Goal: Task Accomplishment & Management: Manage account settings

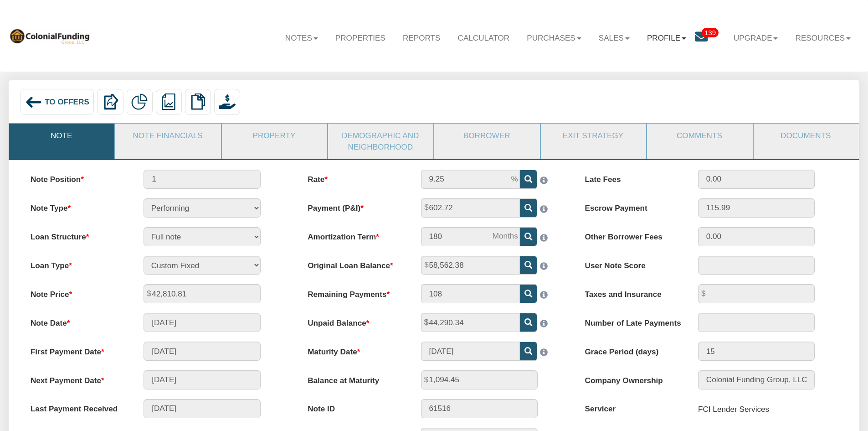
click at [668, 41] on link "Profile" at bounding box center [666, 38] width 56 height 26
click at [655, 64] on link "Settings" at bounding box center [674, 63] width 101 height 15
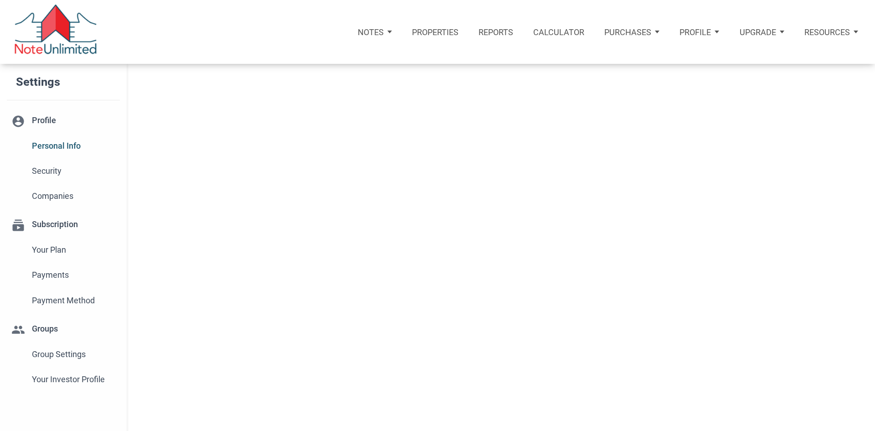
select select
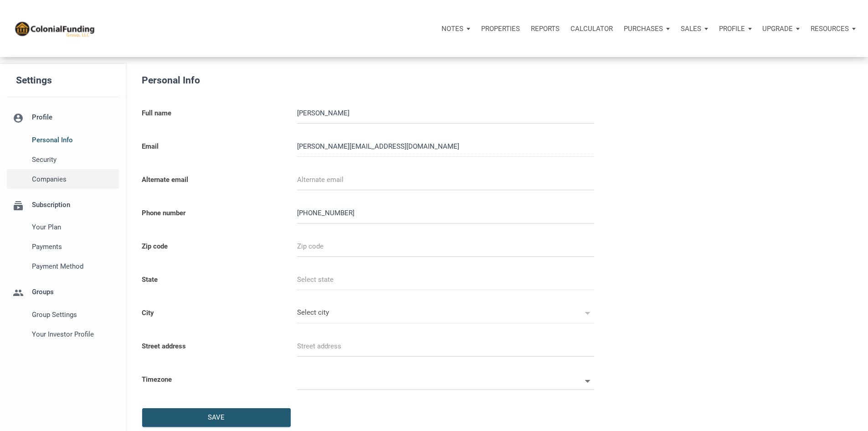
click at [46, 185] on span "Companies" at bounding box center [73, 179] width 83 height 11
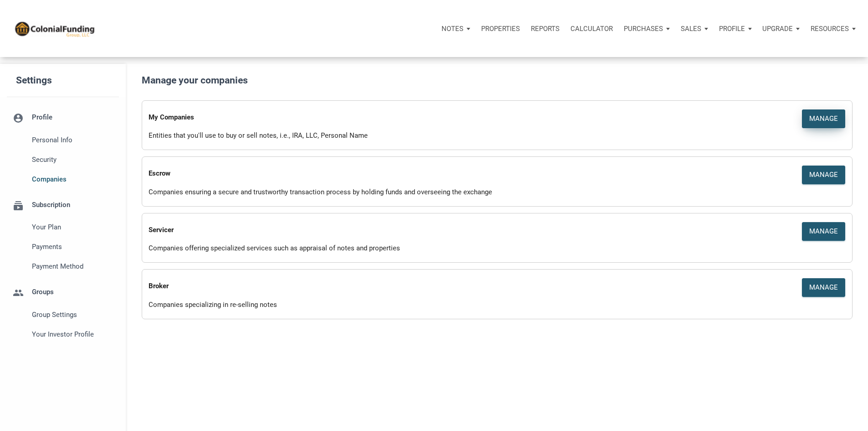
click at [811, 124] on div "Manage" at bounding box center [823, 118] width 29 height 10
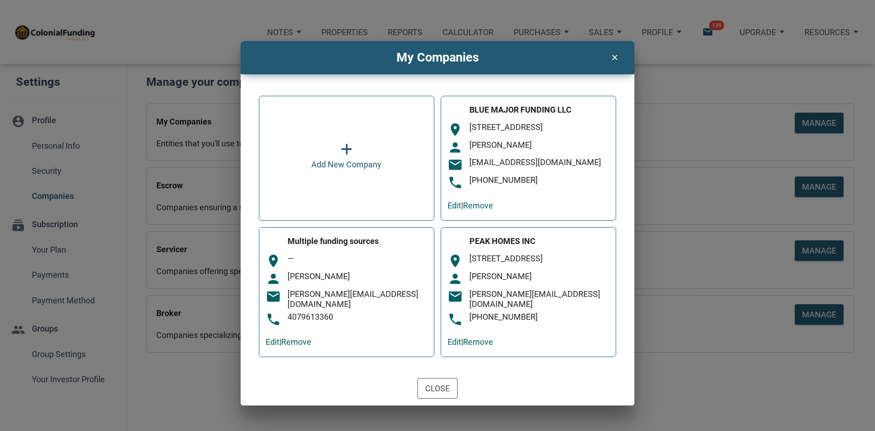
click at [346, 156] on icon at bounding box center [346, 149] width 11 height 13
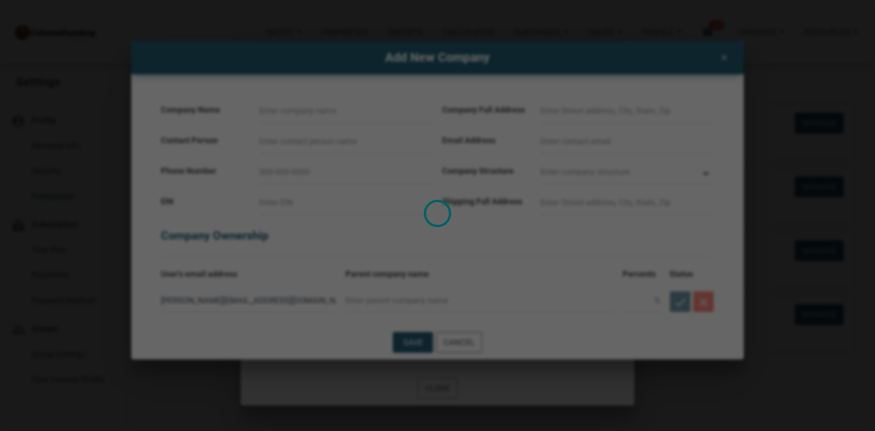
select select
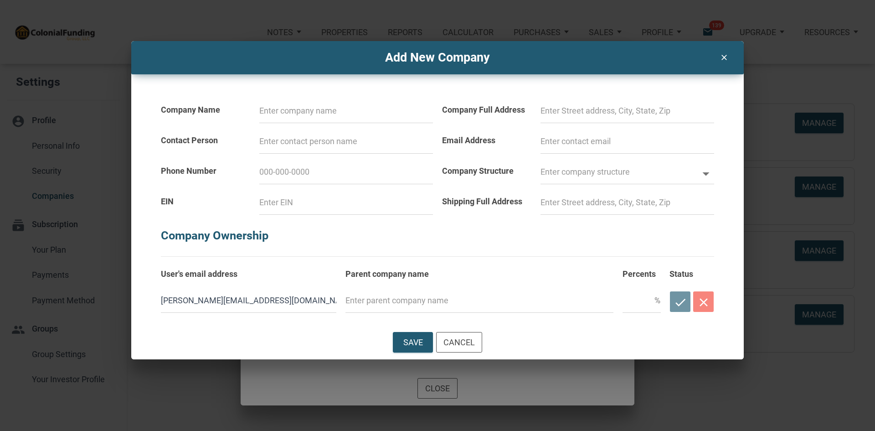
click at [277, 114] on input at bounding box center [346, 110] width 174 height 25
click at [361, 116] on input at bounding box center [346, 110] width 174 height 25
paste input "3302261 - [PERSON_NAME] [PERSON_NAME]"
type input "3302261 - [PERSON_NAME] [PERSON_NAME]"
select select
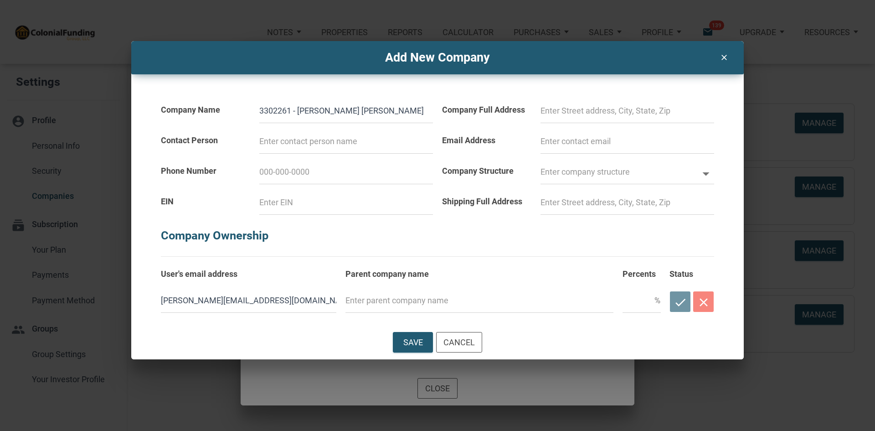
type input "3302261 - [PERSON_NAME] [PERSON_NAME]"
click at [283, 143] on input at bounding box center [346, 141] width 174 height 25
click at [287, 171] on input at bounding box center [346, 171] width 174 height 25
click at [489, 249] on div "Company Ownership" at bounding box center [437, 236] width 562 height 42
click at [546, 111] on input at bounding box center [627, 110] width 174 height 25
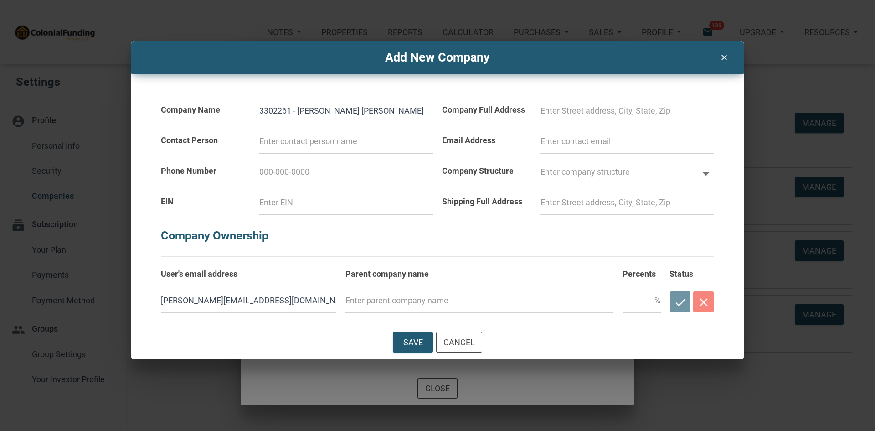
click at [285, 173] on input at bounding box center [346, 171] width 174 height 25
select select
type input "4"
select select
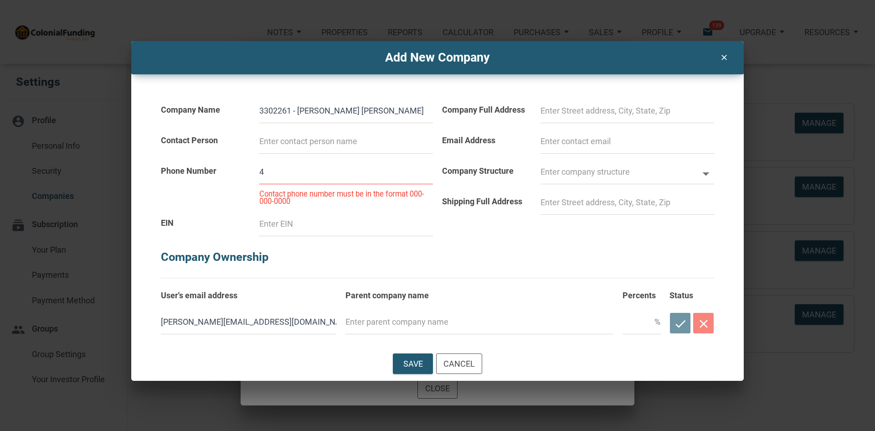
type input "44"
select select
type input "440-"
select select
type input "440-4"
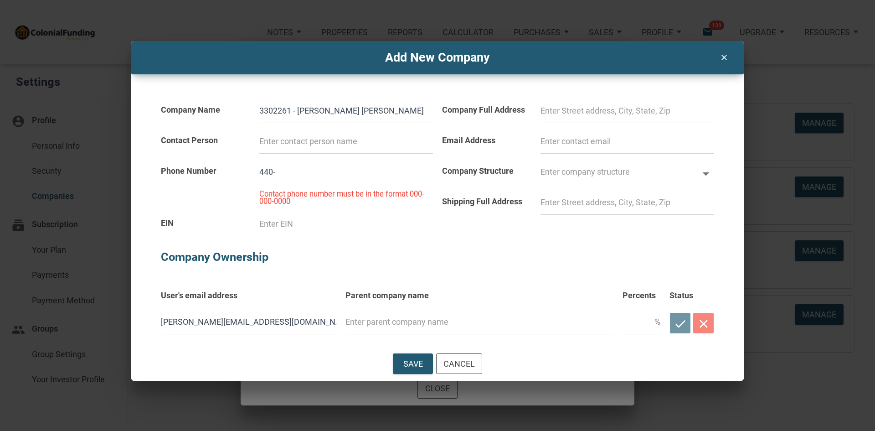
select select
type input "440-48"
select select
type input "440-484-"
select select
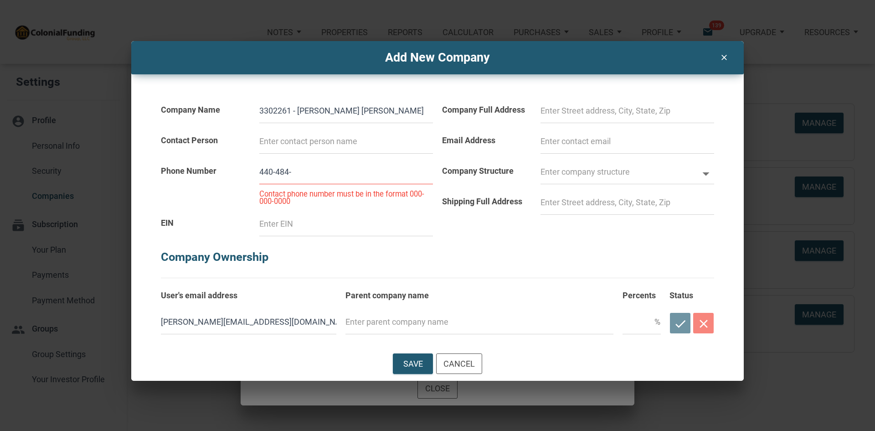
type input "440-484-5"
select select
type input "440-484-55"
select select
type input "440-484-556"
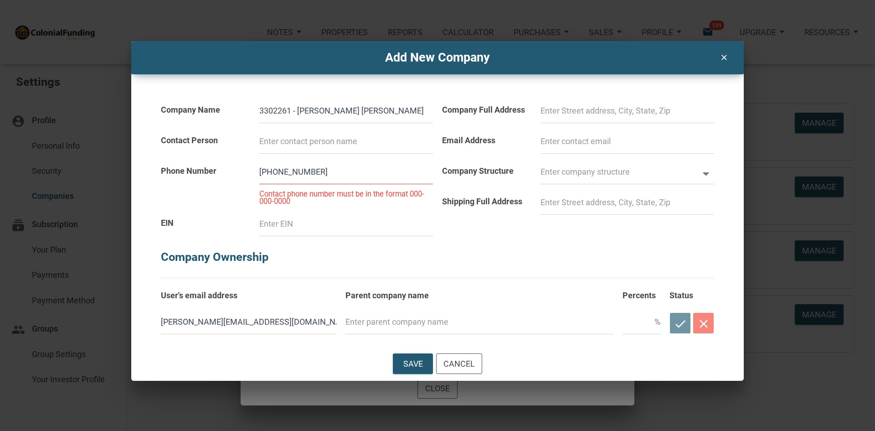
select select
type input "[PHONE_NUMBER]"
select select
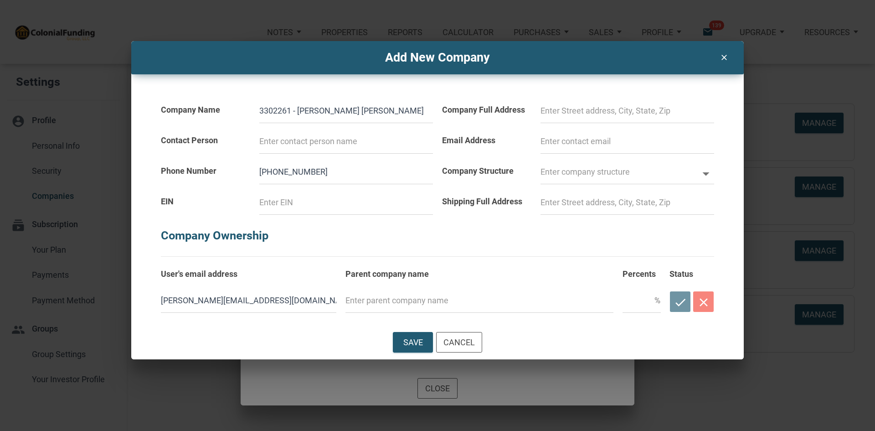
type input "[PHONE_NUMBER]"
drag, startPoint x: 297, startPoint y: 110, endPoint x: 238, endPoint y: 116, distance: 59.1
click at [238, 116] on div "Company Name 3302261 - John Louis Knoblich Jr IRA" at bounding box center [296, 107] width 281 height 31
type input "John Louis Knoblich Jr IRA"
select select
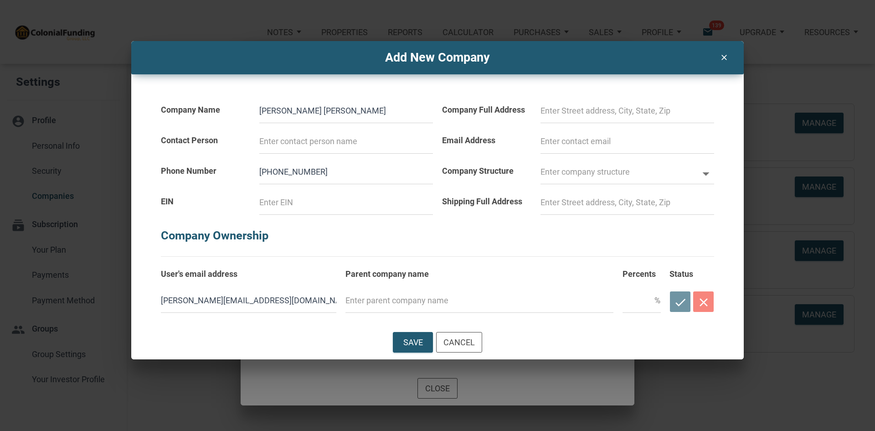
type input "John Louis Knoblich Jr IRA"
click at [274, 202] on input at bounding box center [346, 202] width 174 height 25
paste input "3302261 -"
type input "3302261 -"
select select
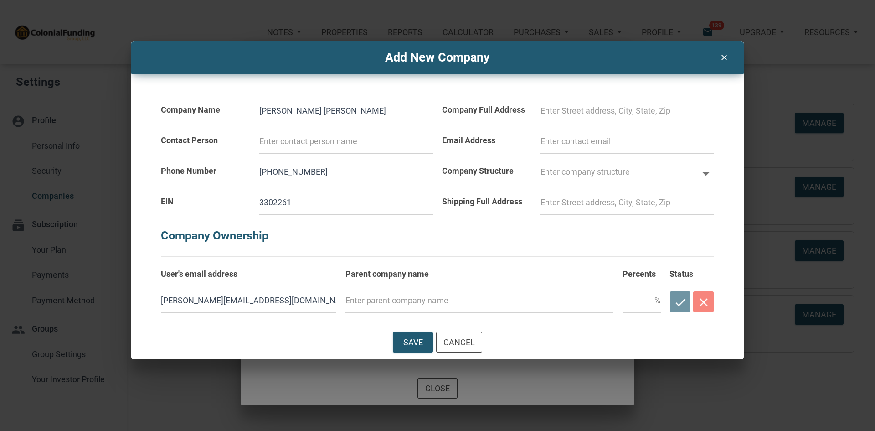
type input "3302261"
select select
type input "3302261"
click at [261, 112] on input "John Louis Knoblich Jr IRA" at bounding box center [346, 110] width 174 height 25
click at [269, 145] on input at bounding box center [346, 141] width 174 height 25
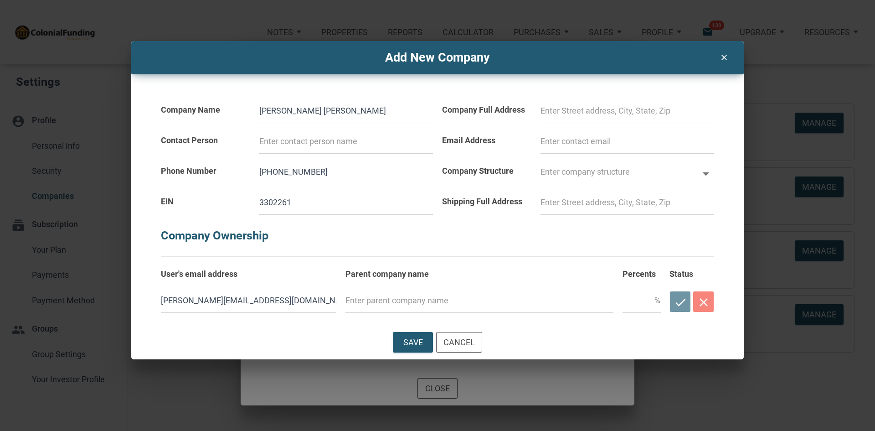
type input "i"
select select
type input "ip"
select select
type input "ipl"
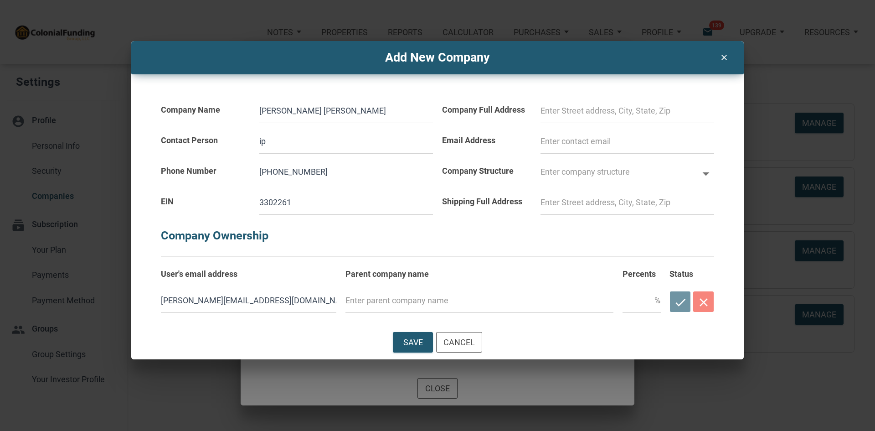
select select
type input "ipla"
select select
type input "iplan"
select select
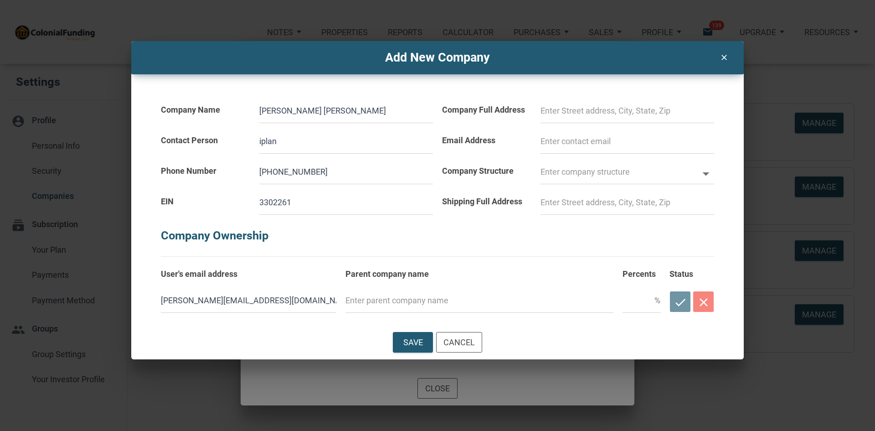
type input "iplan"
select select
type input "iplan g"
select select
type input "iplan gr"
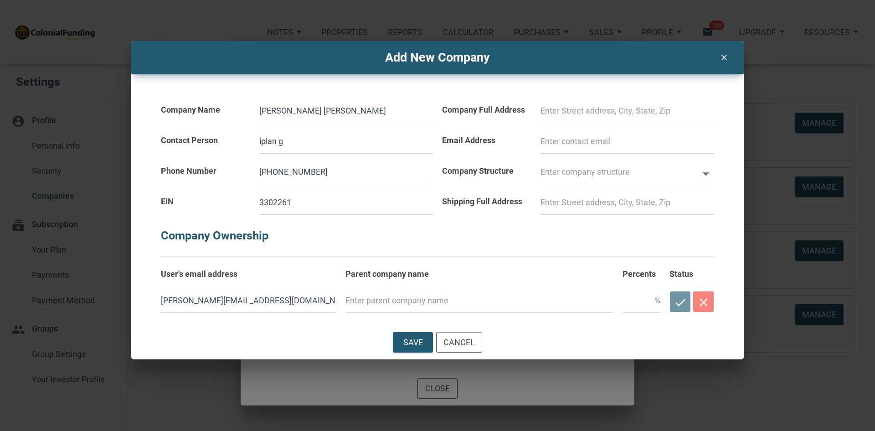
select select
type input "iplan gro"
select select
type input "iplan grou"
select select
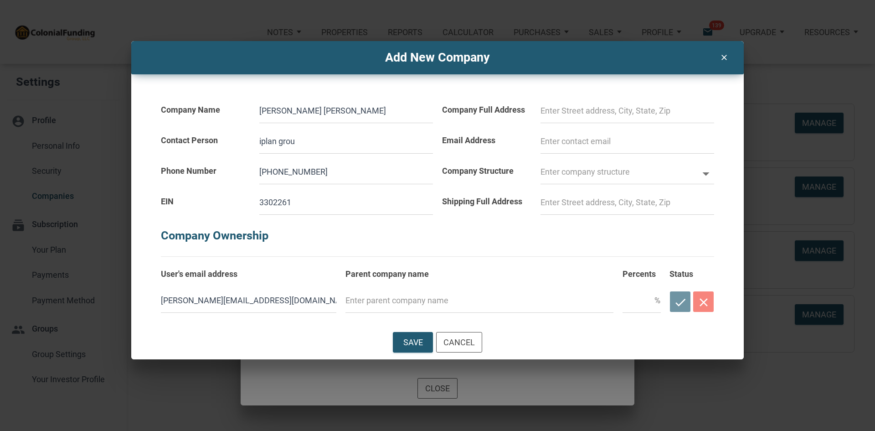
type input "iplan group"
select select
type input "iplan group"
click at [566, 115] on input at bounding box center [627, 110] width 174 height 25
click at [565, 114] on input at bounding box center [627, 110] width 174 height 25
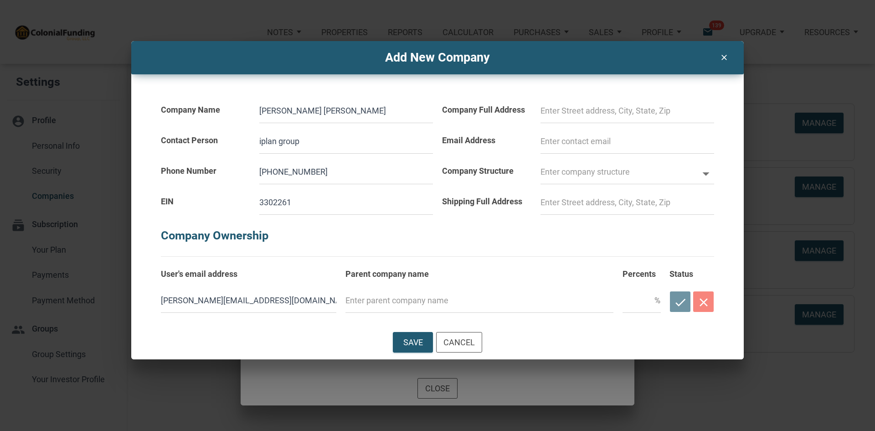
select select
drag, startPoint x: 298, startPoint y: 204, endPoint x: 256, endPoint y: 204, distance: 41.5
click at [256, 204] on div "3302261" at bounding box center [346, 199] width 183 height 31
click at [262, 108] on input "John Louis Knoblich Jr IRA" at bounding box center [346, 110] width 174 height 25
paste input "3302261"
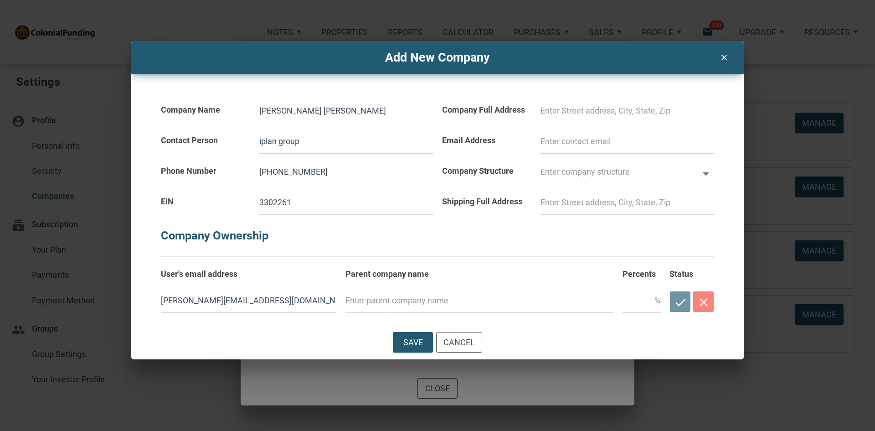
type input "3302261 John Louis Knoblich Jr IRA"
select select
type input "3302261 -John Louis Knoblich Jr IRA"
select select
type input "3302261 -John Louis Knoblich Jr IRA"
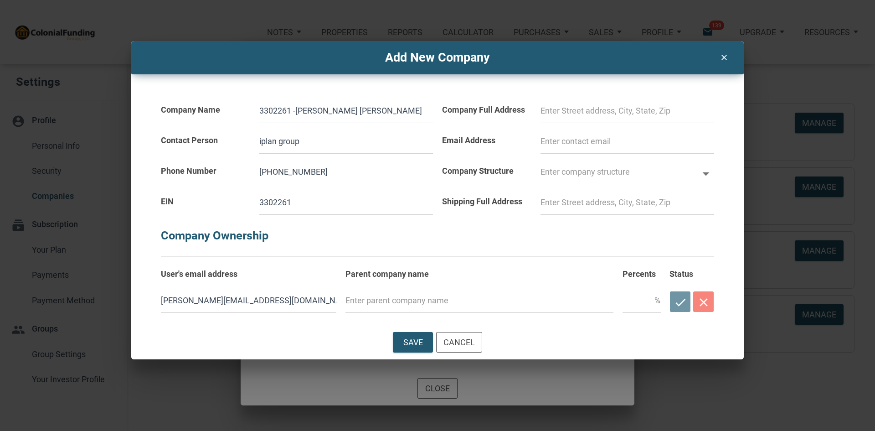
click at [559, 149] on input at bounding box center [627, 141] width 174 height 25
click at [570, 110] on input at bounding box center [627, 110] width 174 height 25
select select
type input "2"
select select
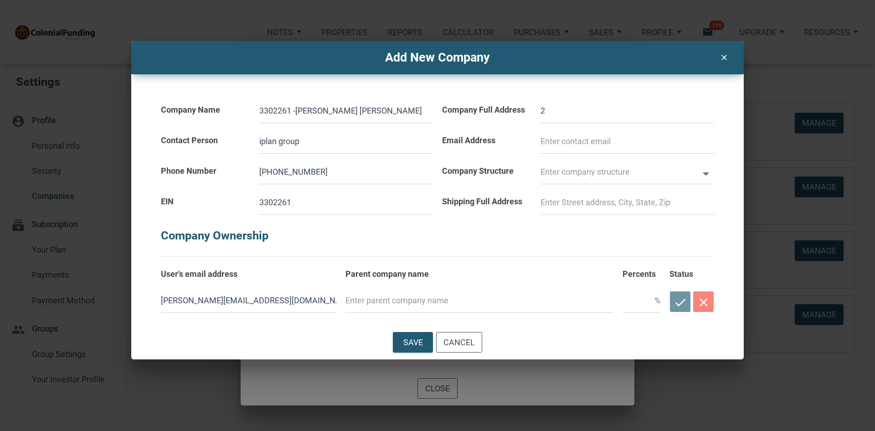
type input "28"
select select
type input "280"
select select
type input "2801"
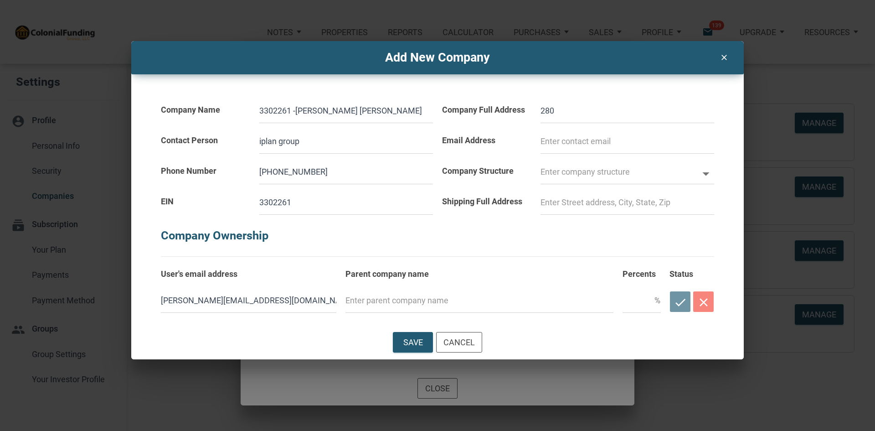
select select
type input "28011"
select select
type input "28011"
select select
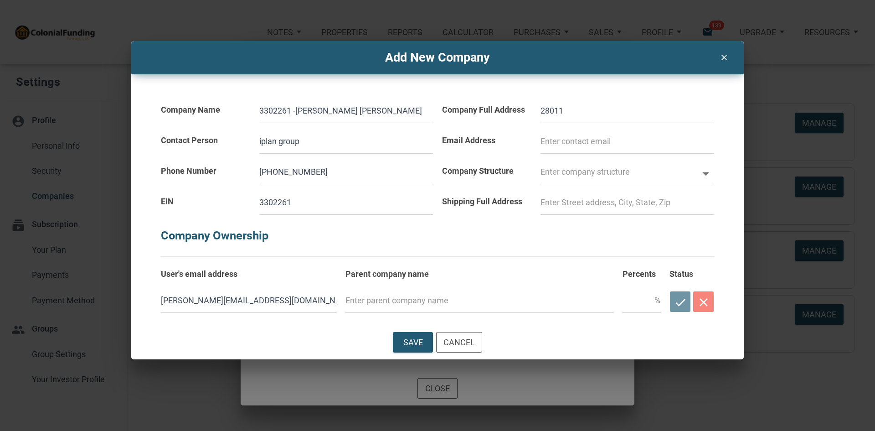
type input "28011 P"
select select
type input "28011 Pl"
select select
type input "28011 Pla"
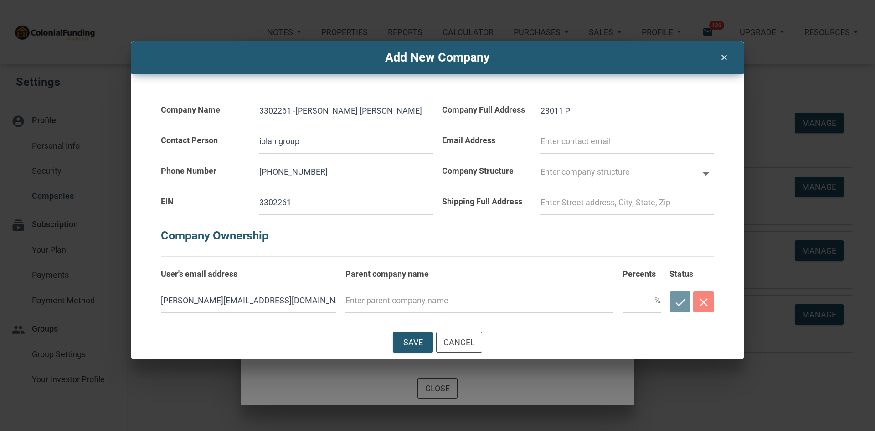
select select
type input "28011 Plan"
select select
type input "28011 Plan"
select select
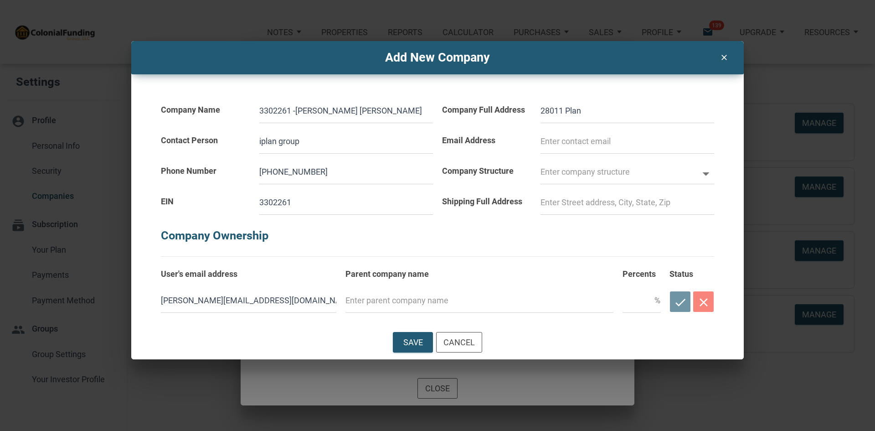
type input "28011 Plan P"
select select
type input "28011 Plan Pa"
select select
type input "28011 Plan Par"
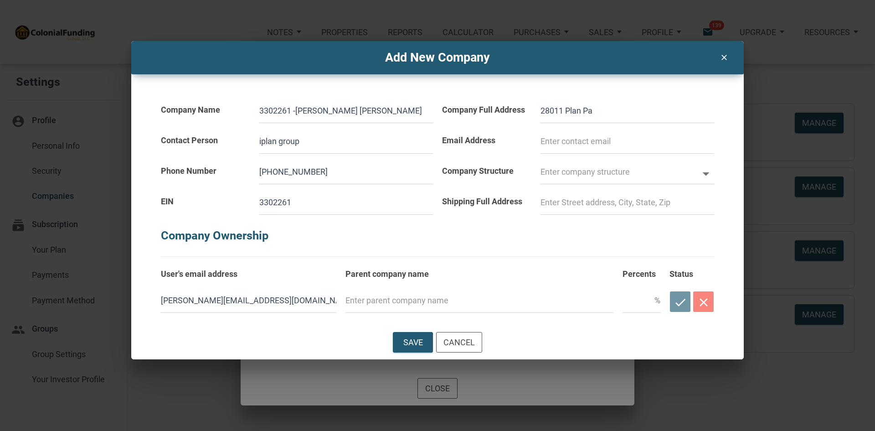
select select
type input "28011 Plan Part"
select select
type input "28011 Plan Partn"
select select
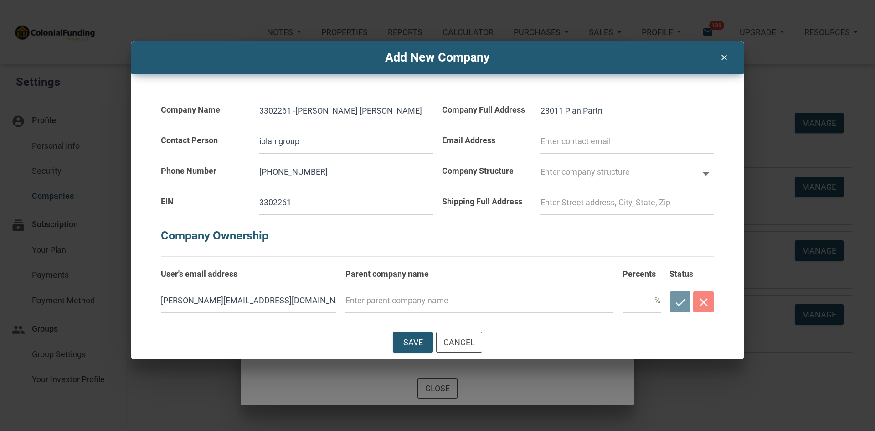
type input "28011 Plan Partne"
select select
type input "28011 Plan Partner"
select select
type input "28011 Plan Partners"
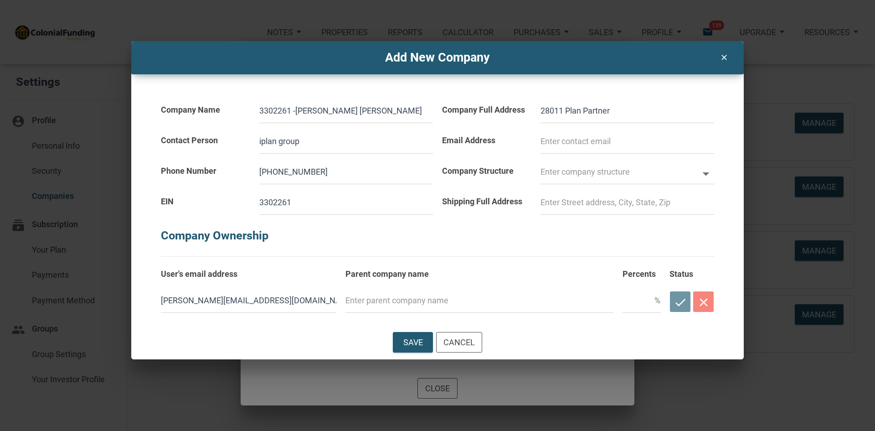
select select
type input "28011 Plan Partners"
select select
type input "28011 Plan Partners L"
select select
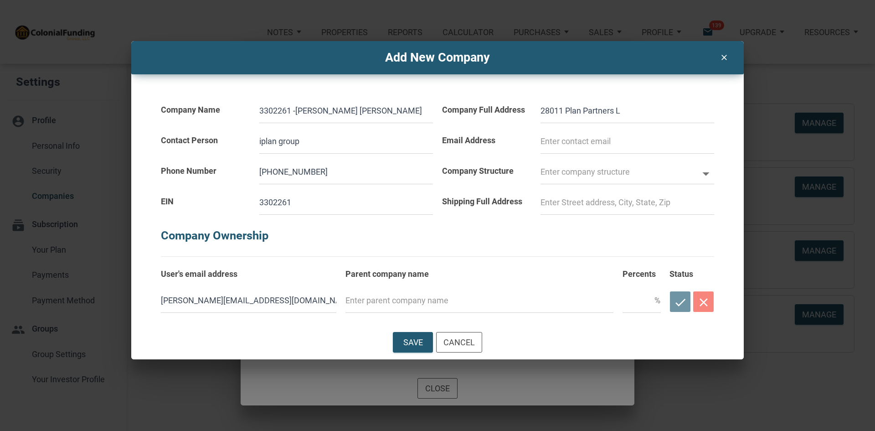
type input "28011 Plan Partners LL"
select select
type input "28011 Plan Partners LLC"
select select
type input "28011 Plan Partners LL"
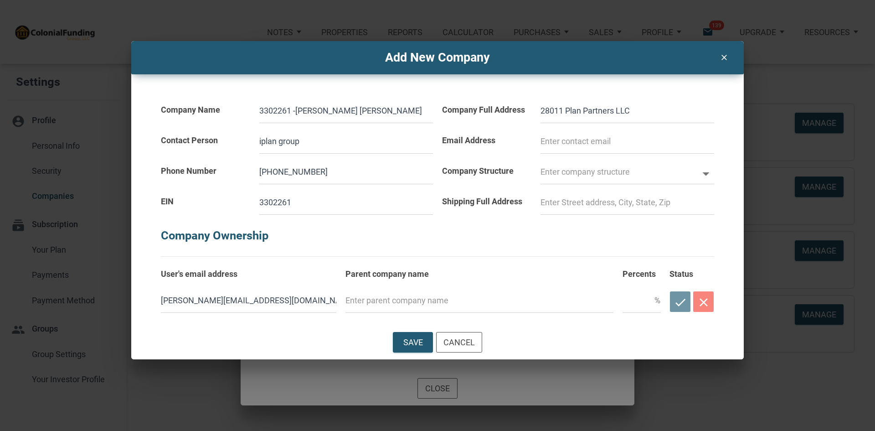
select select
type input "28011 Plan Partners L"
select select
type input "28011 Plan Partners"
select select
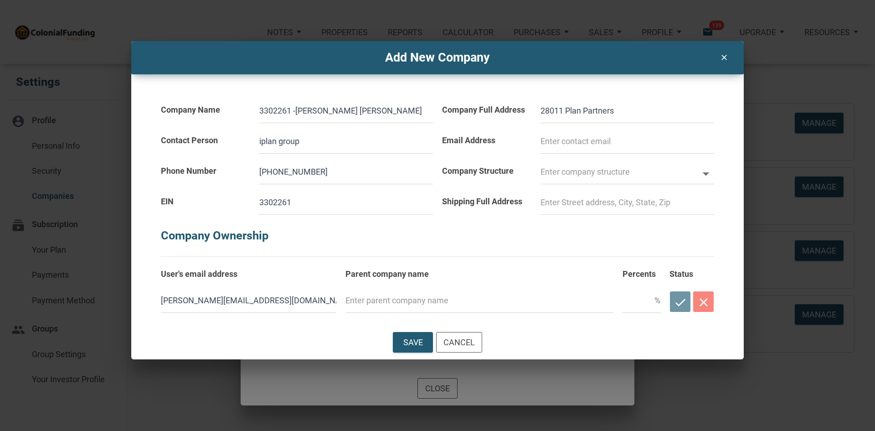
type input "28011 Plan Partners"
select select
type input "28011 Plan Partner"
select select
type input "28011 Plan Partne"
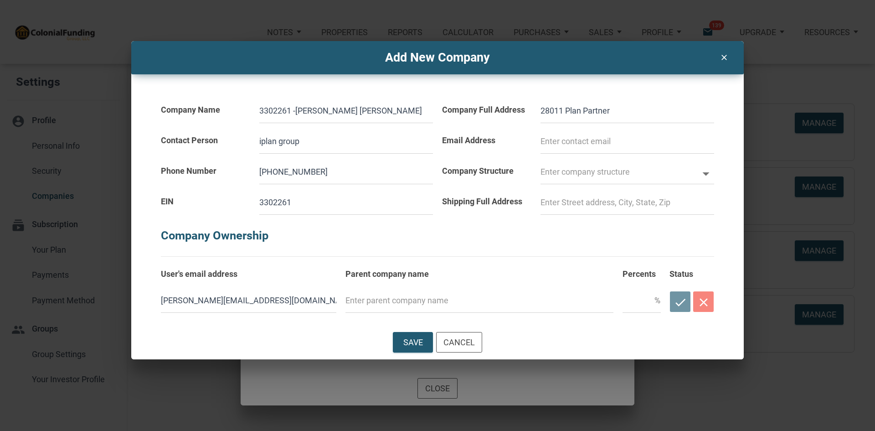
select select
type input "28011 Plan Partn"
select select
type input "28011 Plan Part"
select select
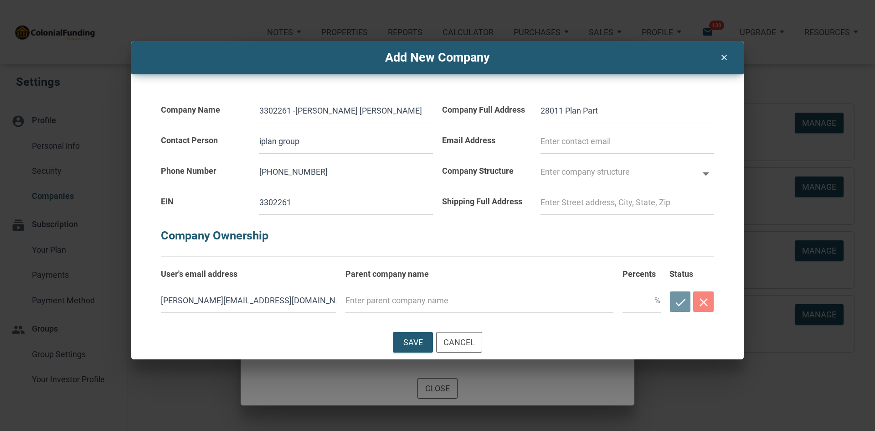
type input "28011 Plan Par"
select select
type input "28011 Plan Pa"
select select
type input "28011 Plan P"
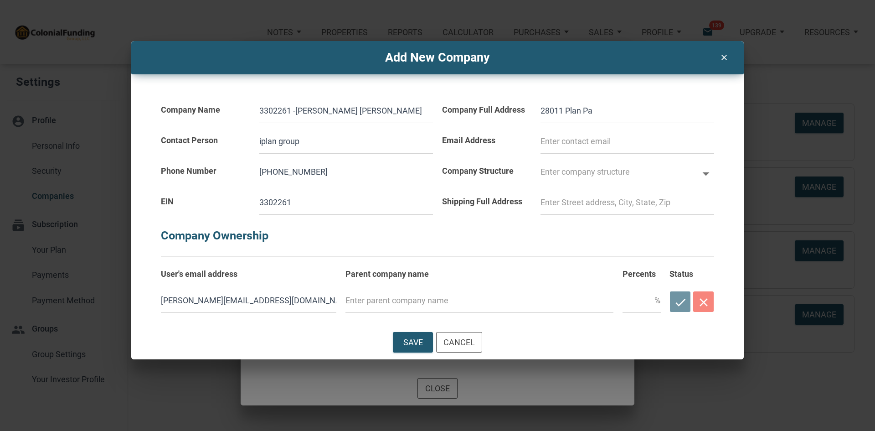
select select
type input "28011 Plan"
select select
type input "28011 Plan"
select select
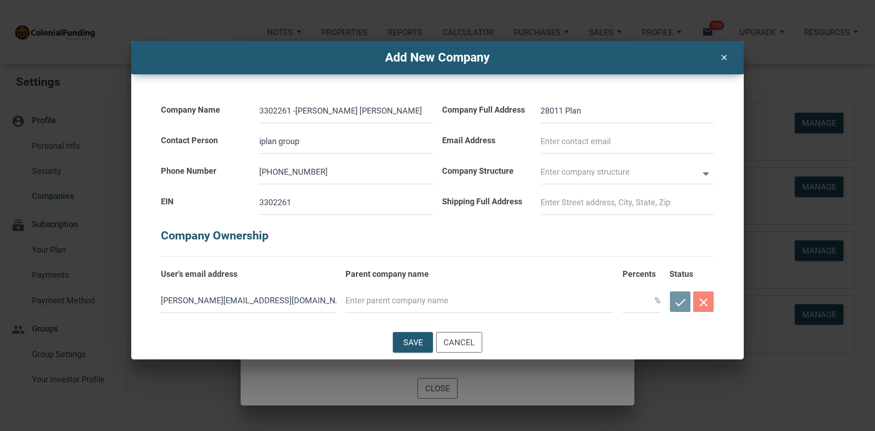
type input "28011 Pla"
select select
type input "28011 Pl"
select select
type input "28011 P"
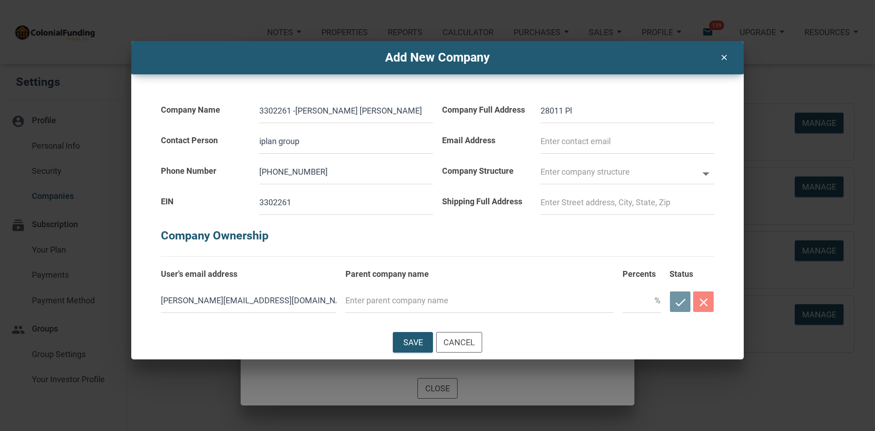
select select
type input "28011"
select select
type input "28011 c"
select select
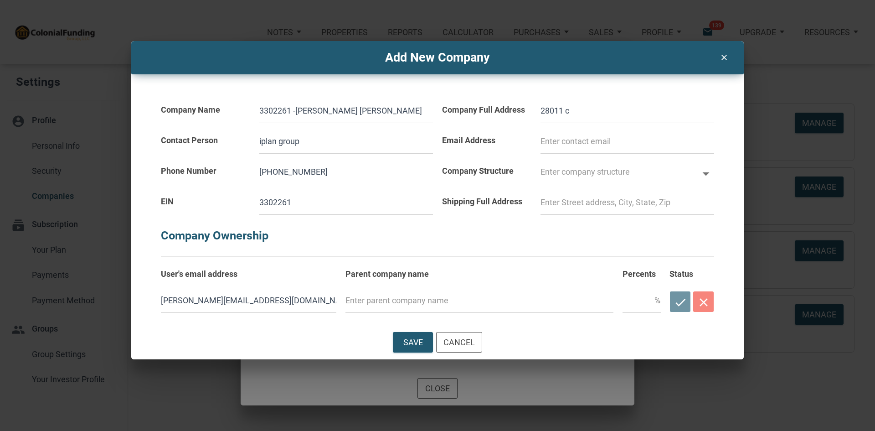
type input "28011 cl"
select select
type input "28011 cle"
select select
type input "28011 clem"
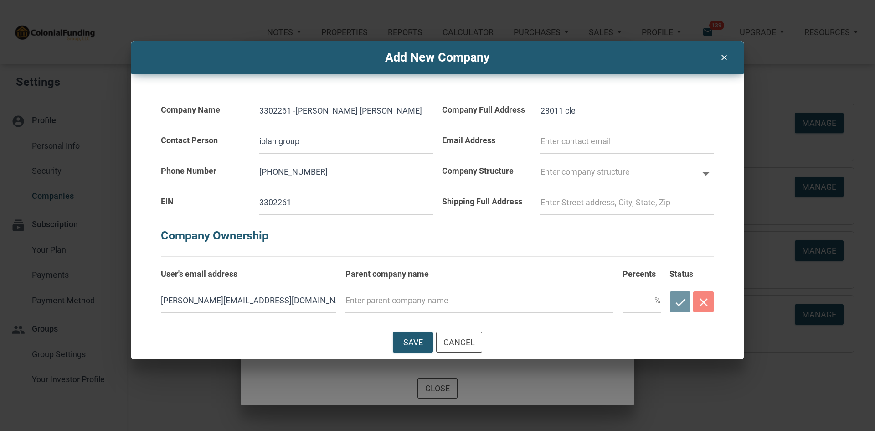
select select
type input "28011 cleme"
select select
type input "28011 clemen"
select select
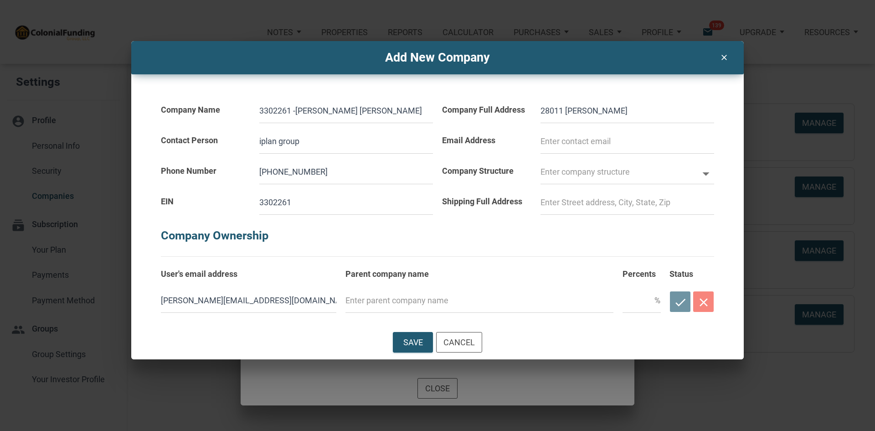
type input "28011 clemens"
select select
type input "28011 clemens"
select select
type input "28011 clemens r"
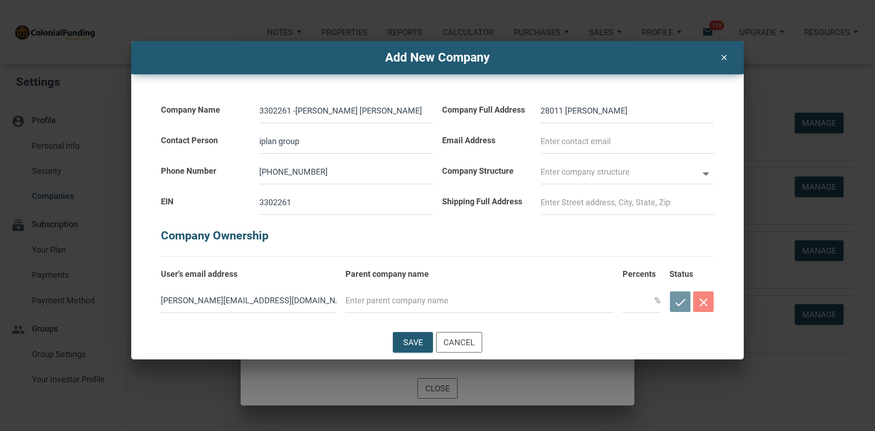
select select
type input "28011 clemens rd"
select select
type input "28011 clemens rd"
select select
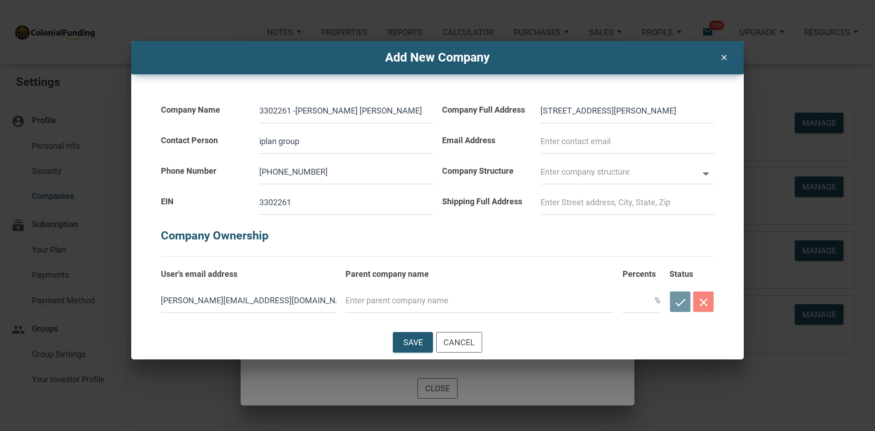
type input "28011 clemens rd s"
select select
type input "28011 clemens rd su"
select select
type input "28011 clemens rd sui"
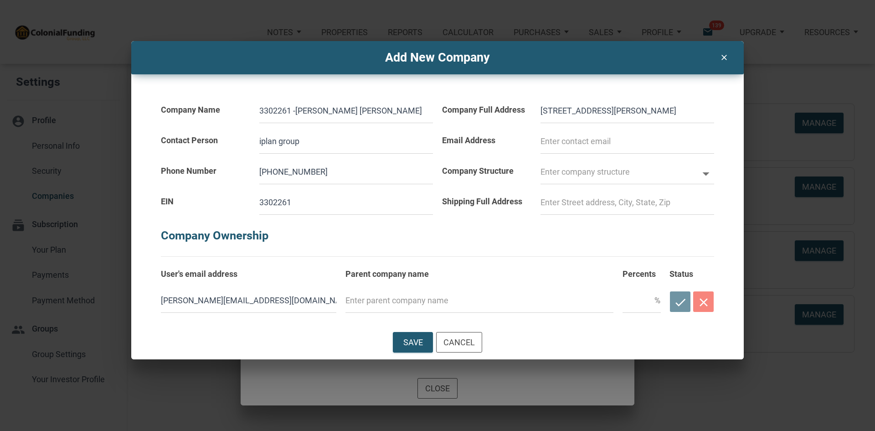
select select
type input "28011 clemens rd suit"
select select
type input "28011 clemens rd suite"
select select
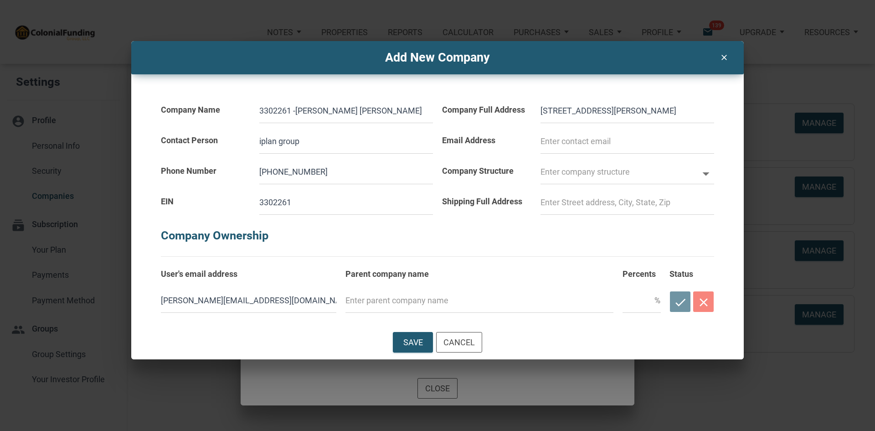
type input "28011 clemens rd suite"
select select
type input "28011 clemens rd suite b"
select select
type input "28011 clemens rd suite b,"
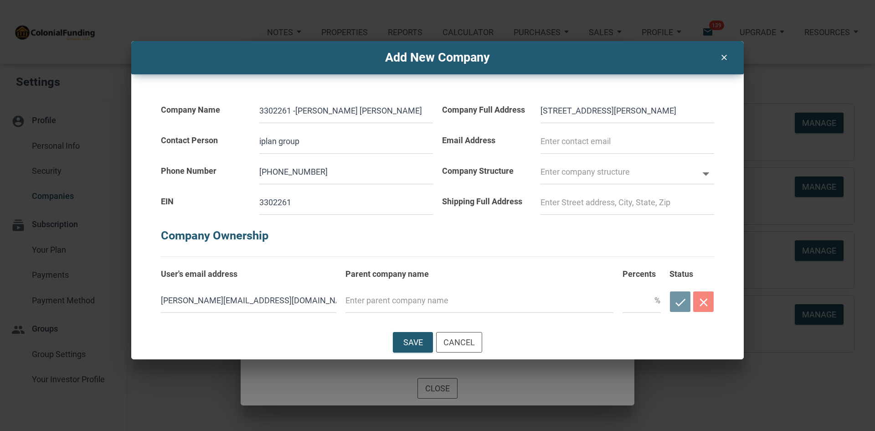
select select
type input "28011 clemens rd suite b,"
select select
type input "28011 clemens rd suite b, w"
select select
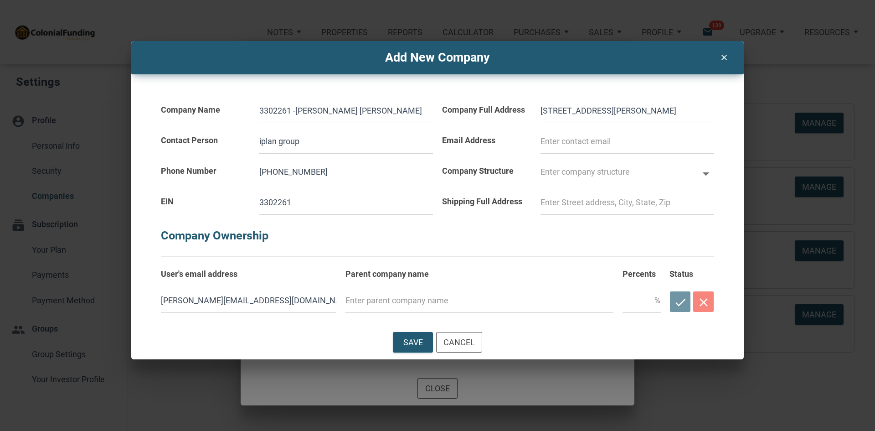
type input "28011 clemens rd suite b, we"
select select
type input "28011 clemens rd suite b, wes"
select select
type input "28011 clemens rd suite b, west"
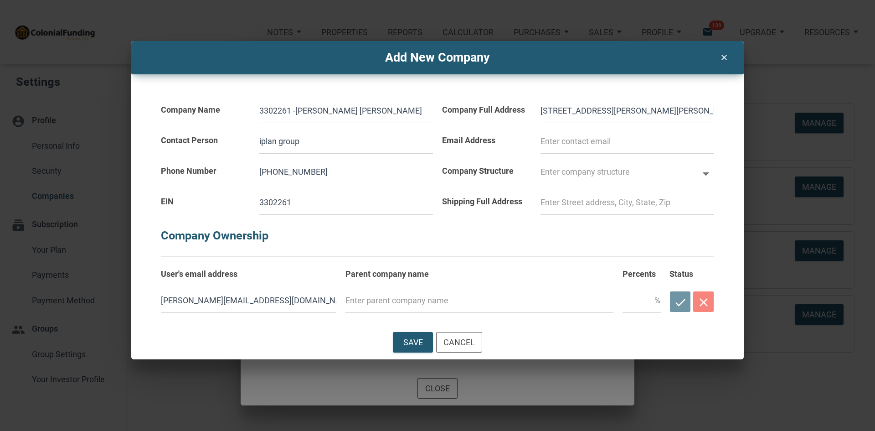
select select
type input "28011 clemens rd suite b, west"
select select
type input "28011 clemens rd suite b, west l"
select select
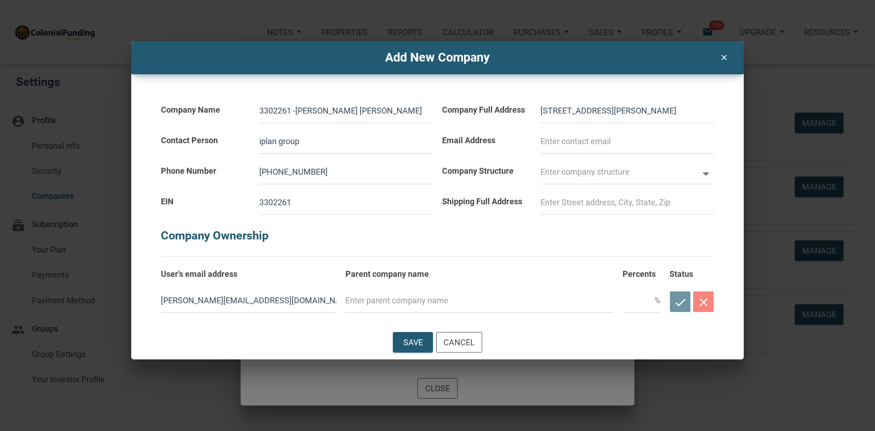
type input "28011 clemens rd suite b, west la"
select select
type input "28011 clemens rd suite b, west lak"
click at [509, 213] on div "Shipping Full Address" at bounding box center [486, 199] width 98 height 31
click at [400, 344] on div "Save" at bounding box center [412, 342] width 39 height 20
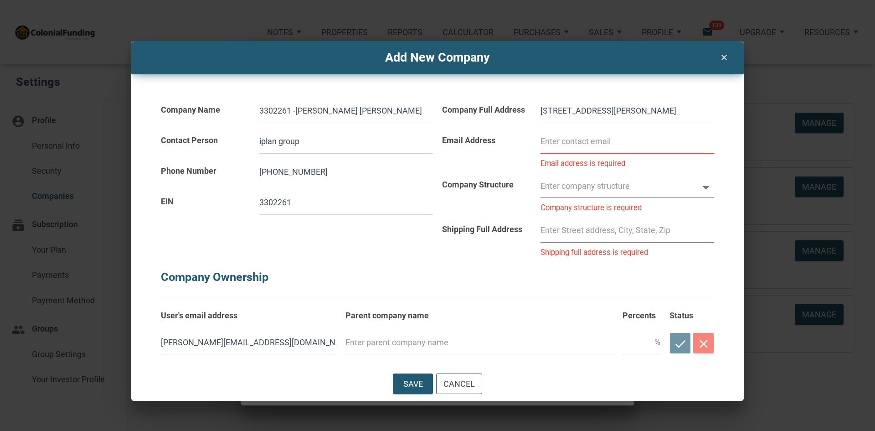
click at [574, 145] on input at bounding box center [627, 141] width 174 height 25
click at [555, 190] on input "text" at bounding box center [618, 185] width 157 height 25
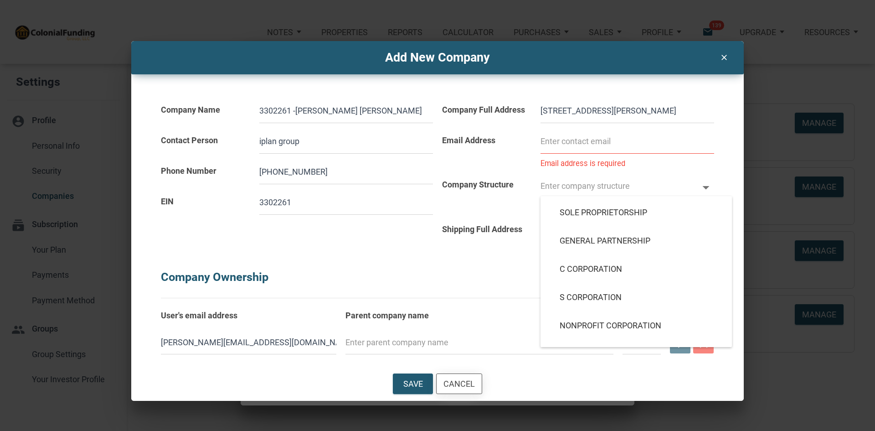
click at [465, 385] on div "Cancel" at bounding box center [458, 383] width 31 height 12
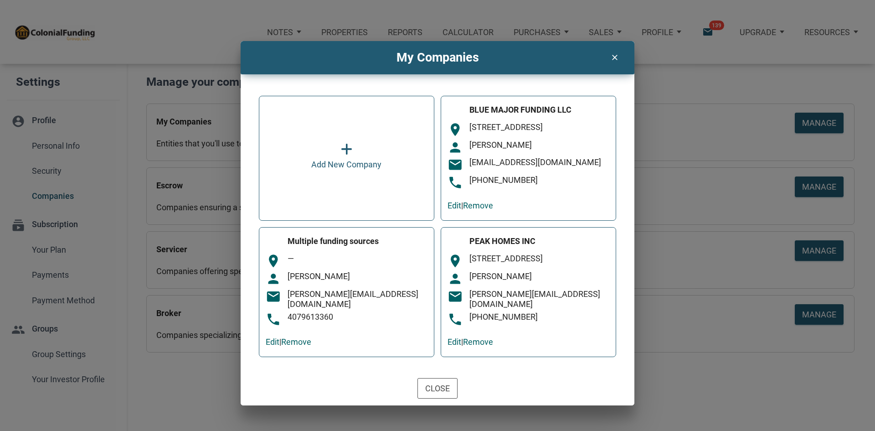
click at [349, 154] on icon at bounding box center [346, 149] width 11 height 13
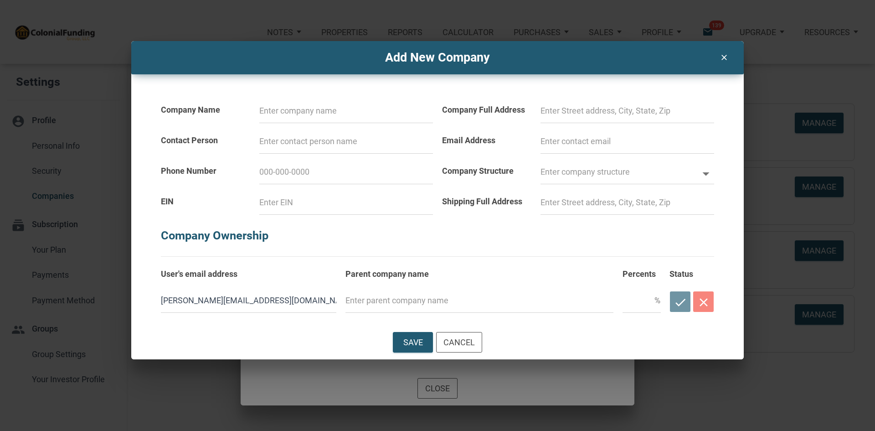
click at [329, 113] on input at bounding box center [346, 110] width 174 height 25
paste input "3302261"
drag, startPoint x: 326, startPoint y: 117, endPoint x: 207, endPoint y: 108, distance: 118.8
click at [207, 108] on div "Company Name 3302261" at bounding box center [296, 107] width 281 height 31
paste input "- John Louis Knoblich Jr IRA"
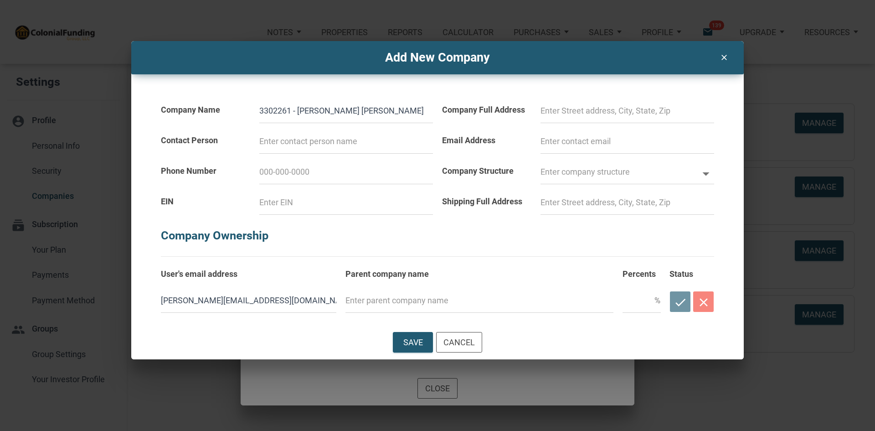
click at [269, 147] on input at bounding box center [346, 141] width 174 height 25
click at [590, 202] on input at bounding box center [627, 202] width 174 height 25
click at [583, 111] on input at bounding box center [627, 110] width 174 height 25
drag, startPoint x: 712, startPoint y: 110, endPoint x: 515, endPoint y: 122, distance: 197.6
click at [515, 122] on div "Company Full Address 28011 CLEMENS RD SUITE B, WESTLAKE, OH 44145" at bounding box center [577, 107] width 281 height 31
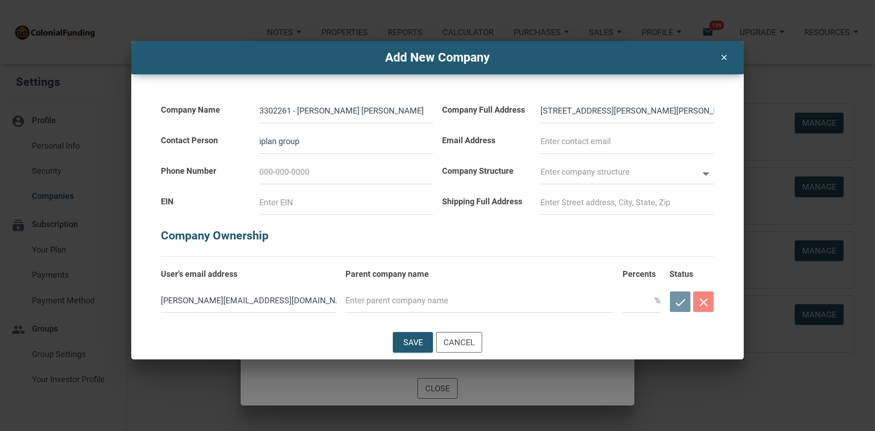
click at [554, 208] on input at bounding box center [627, 202] width 174 height 25
paste input "[STREET_ADDRESS][PERSON_NAME][PERSON_NAME]"
click at [549, 139] on input at bounding box center [627, 141] width 174 height 25
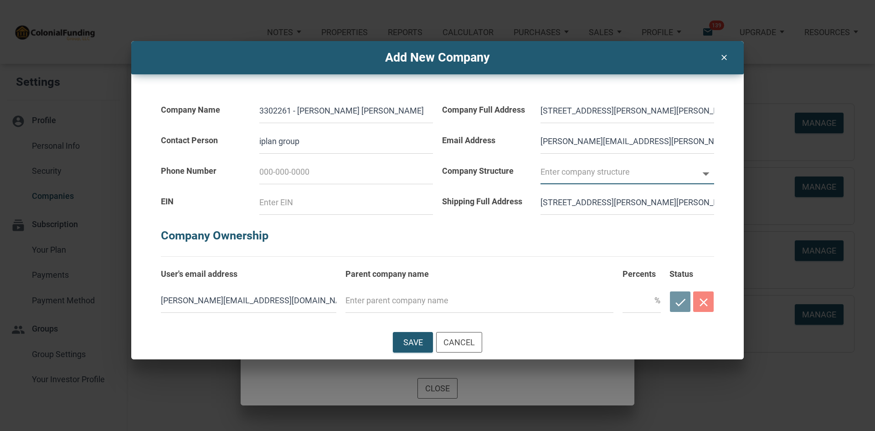
click at [618, 177] on input "text" at bounding box center [618, 171] width 157 height 25
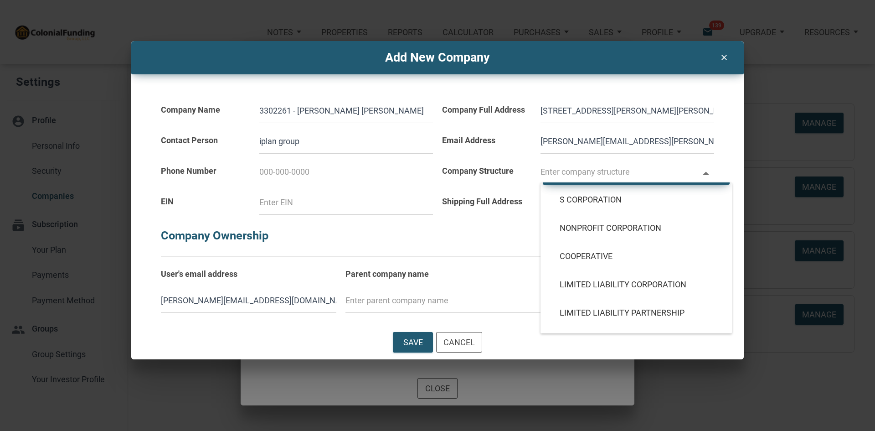
scroll to position [108, 0]
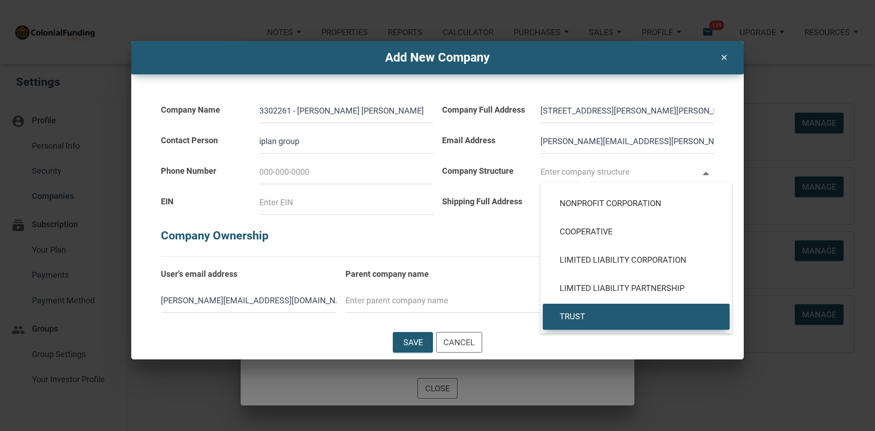
click at [592, 311] on div "Trust" at bounding box center [636, 316] width 187 height 26
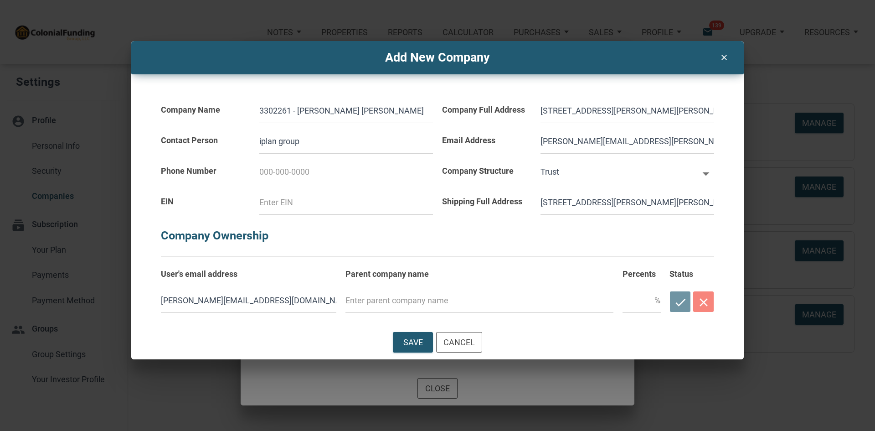
click at [309, 199] on input at bounding box center [346, 202] width 174 height 25
drag, startPoint x: 287, startPoint y: 111, endPoint x: 256, endPoint y: 109, distance: 30.6
click at [256, 109] on div "3302261 - [PERSON_NAME] [PERSON_NAME]" at bounding box center [346, 107] width 183 height 31
click at [287, 206] on input at bounding box center [346, 202] width 174 height 25
paste input "3302261"
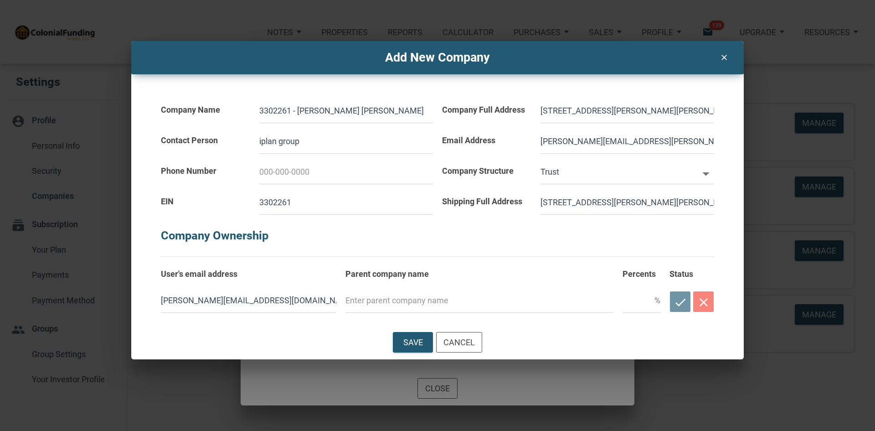
click at [272, 172] on input at bounding box center [346, 171] width 174 height 25
click at [496, 236] on h5 "Company Ownership" at bounding box center [437, 231] width 553 height 32
click at [416, 343] on div "Save" at bounding box center [413, 342] width 20 height 12
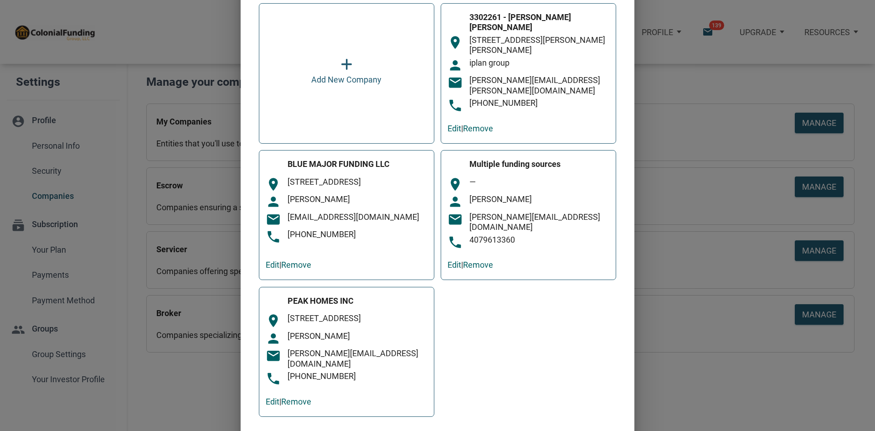
scroll to position [76, 0]
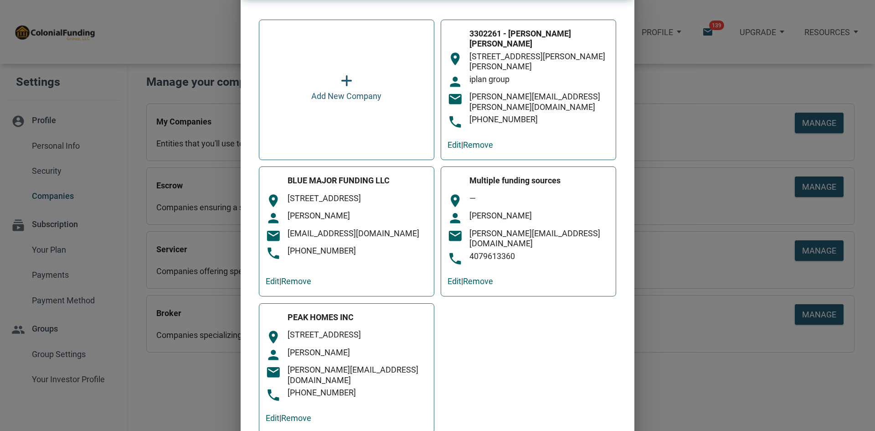
click at [652, 340] on div "My Companies clear Add New Company 3302261 - John Louis Knoblich Jr IRA room 28…" at bounding box center [437, 223] width 875 height 516
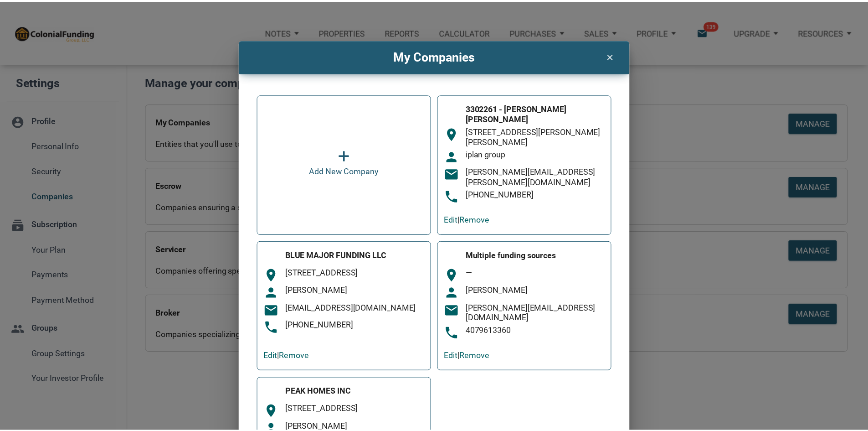
scroll to position [0, 0]
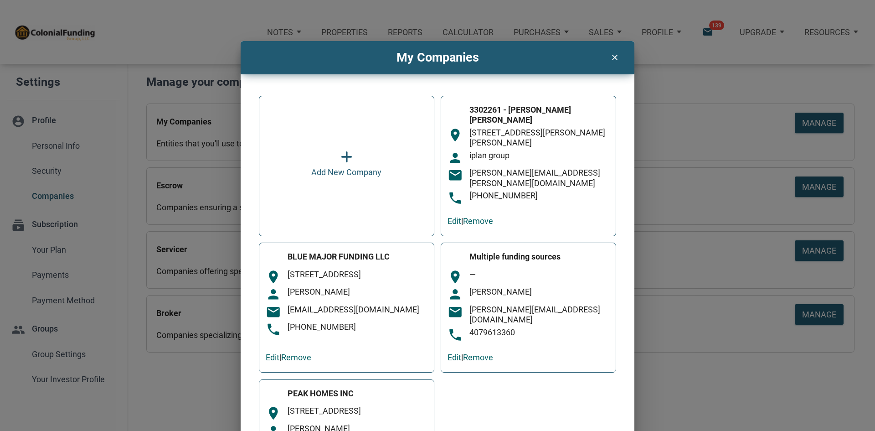
click at [609, 56] on icon "clear" at bounding box center [614, 56] width 11 height 12
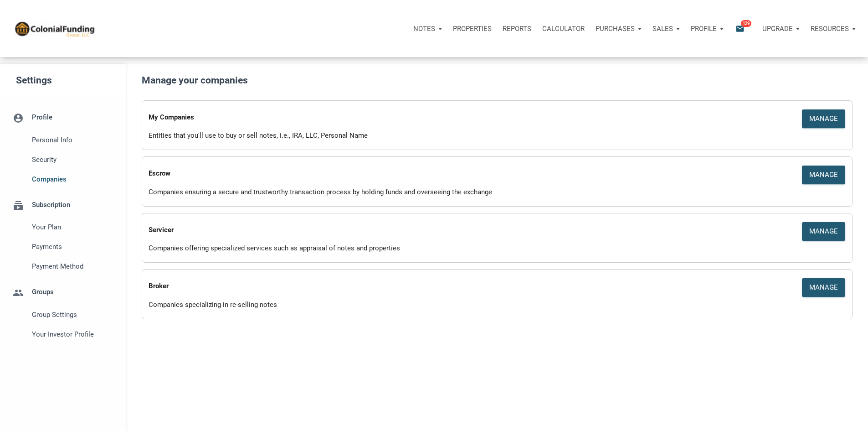
click at [453, 33] on p "Properties" at bounding box center [472, 29] width 39 height 8
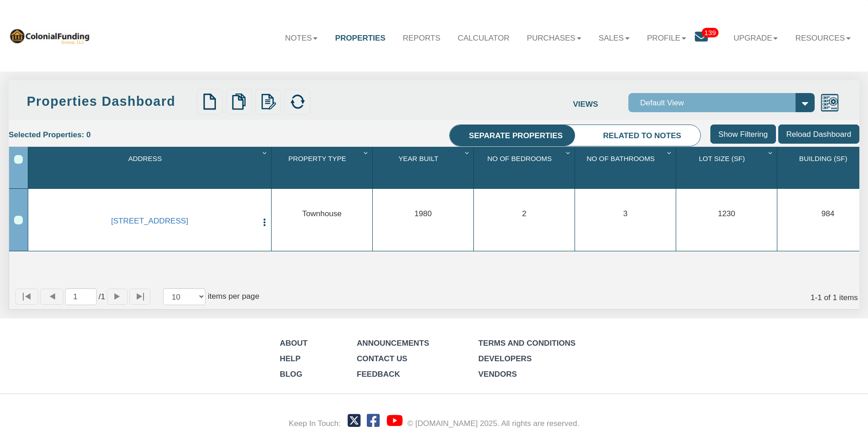
click at [698, 38] on icon at bounding box center [701, 37] width 13 height 13
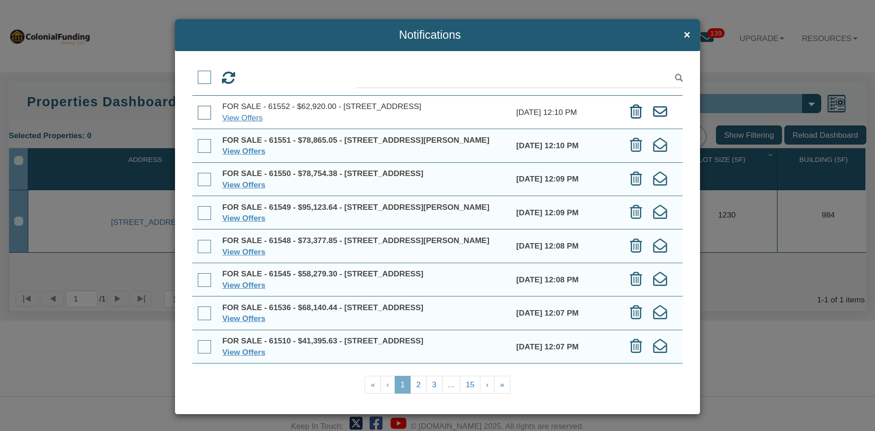
click at [677, 32] on h4 "Notifications ×" at bounding box center [438, 35] width 506 height 12
click at [683, 35] on span "×" at bounding box center [686, 35] width 7 height 12
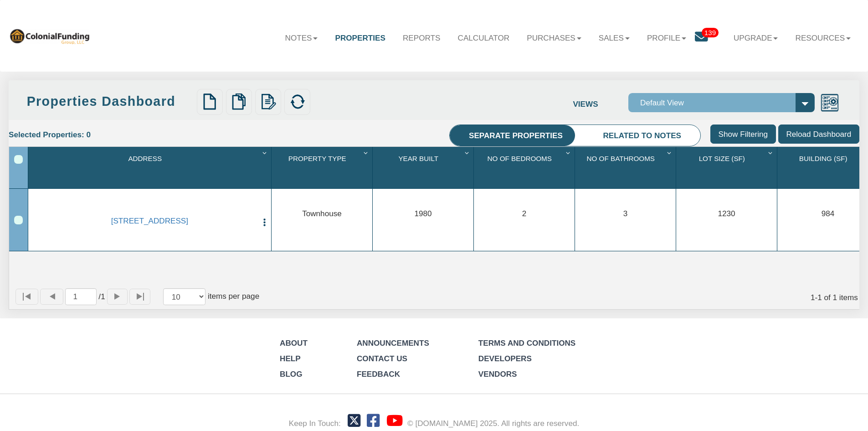
click at [341, 41] on link "Properties" at bounding box center [359, 38] width 67 height 26
click at [283, 37] on link "Notes" at bounding box center [302, 38] width 50 height 26
click at [268, 59] on link "Dashboard" at bounding box center [276, 62] width 101 height 15
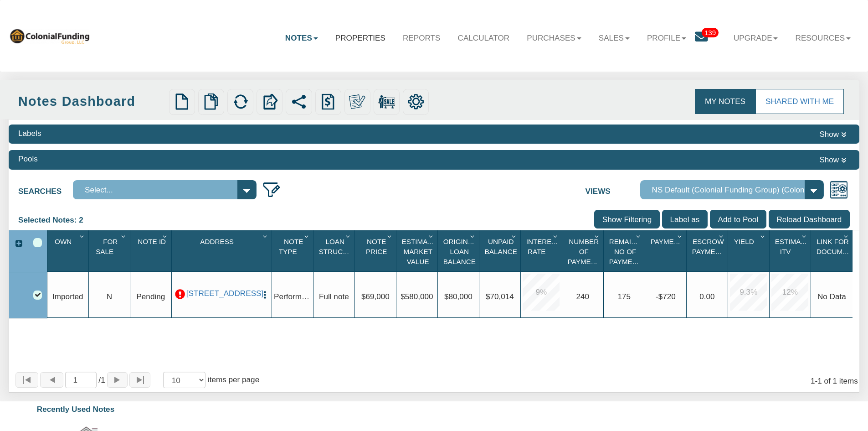
click at [350, 38] on link "Properties" at bounding box center [360, 38] width 67 height 26
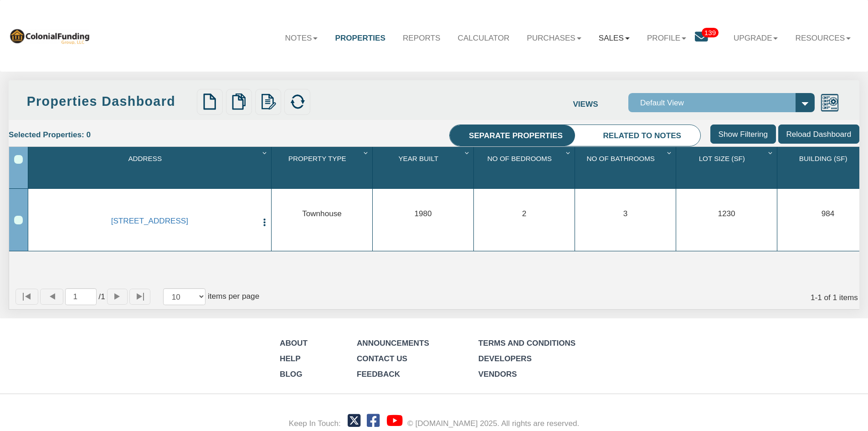
click at [599, 35] on link "Sales" at bounding box center [614, 38] width 48 height 26
click at [586, 58] on link "Offers" at bounding box center [587, 62] width 101 height 15
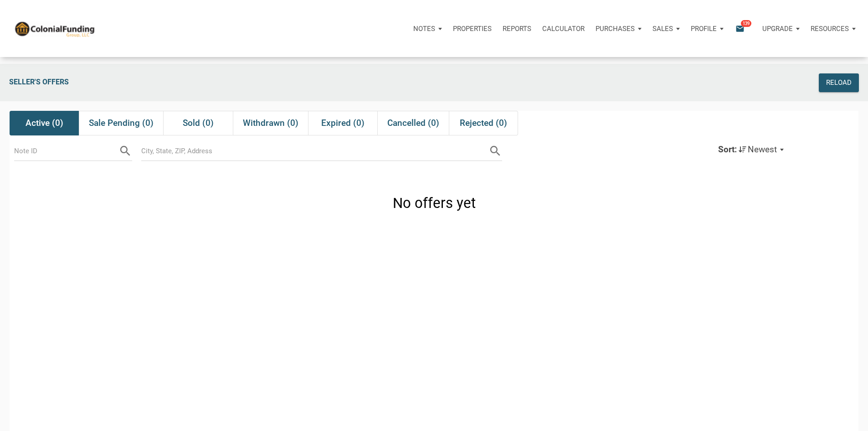
click at [734, 31] on icon "email" at bounding box center [739, 28] width 11 height 10
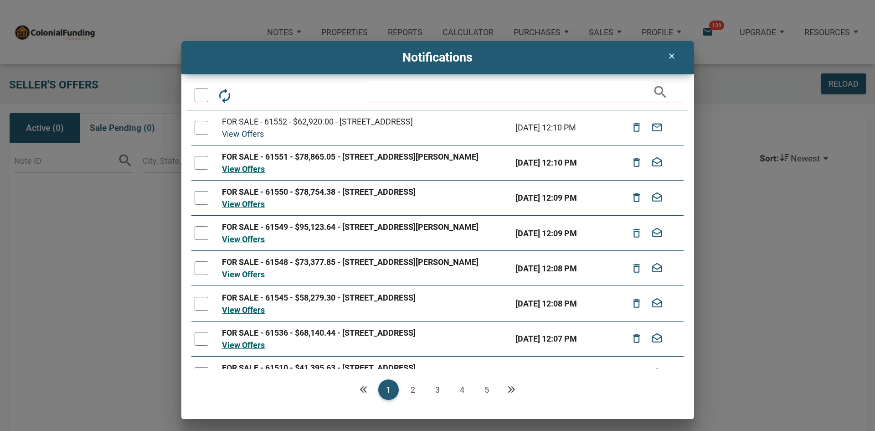
click at [255, 133] on link "View Offers" at bounding box center [243, 134] width 42 height 10
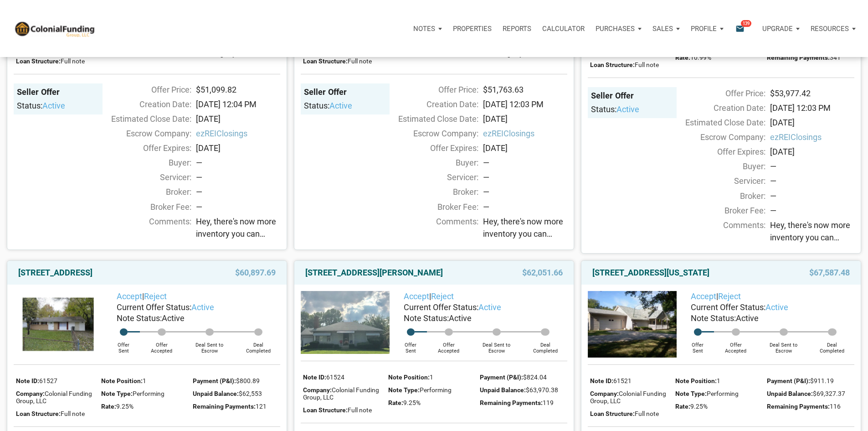
scroll to position [1230, 0]
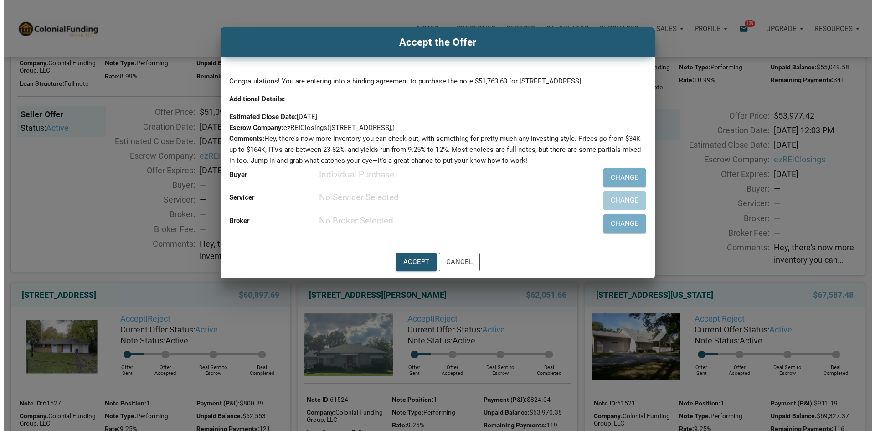
scroll to position [1276, 0]
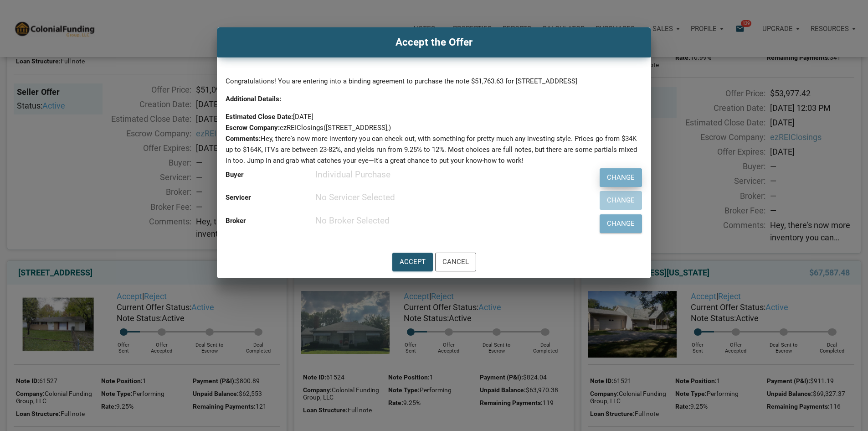
click at [607, 183] on div "Change" at bounding box center [621, 177] width 28 height 10
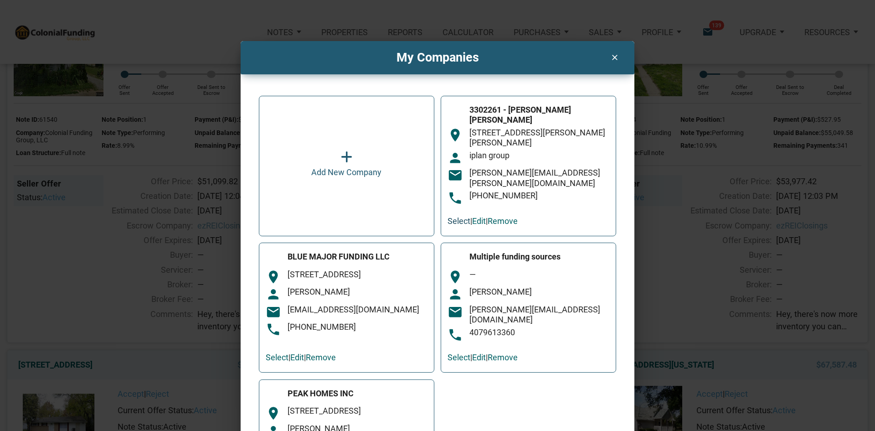
click at [447, 216] on link "Select" at bounding box center [458, 221] width 23 height 10
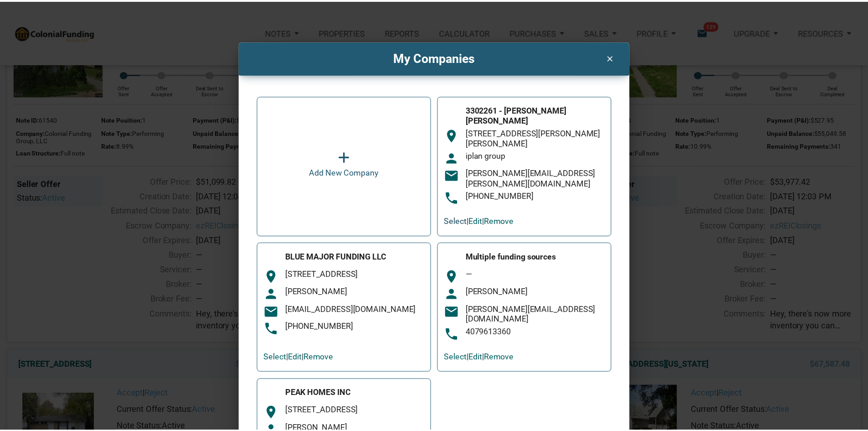
scroll to position [1292, 0]
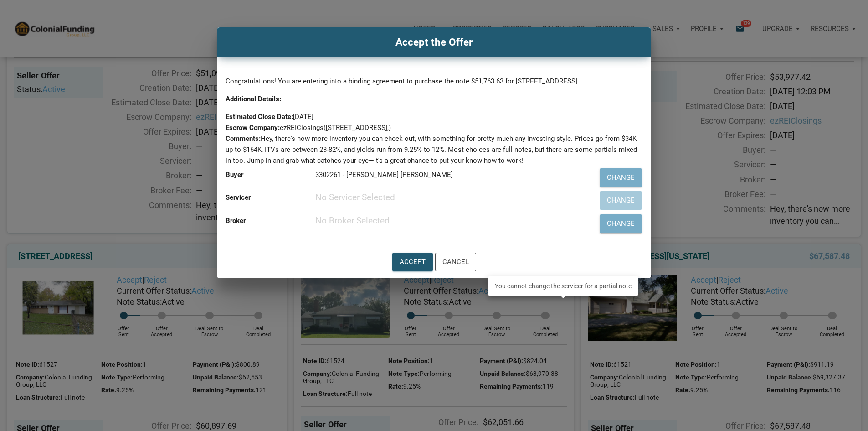
click at [571, 212] on div "Change" at bounding box center [599, 200] width 85 height 23
click at [467, 267] on div "Cancel" at bounding box center [455, 262] width 26 height 10
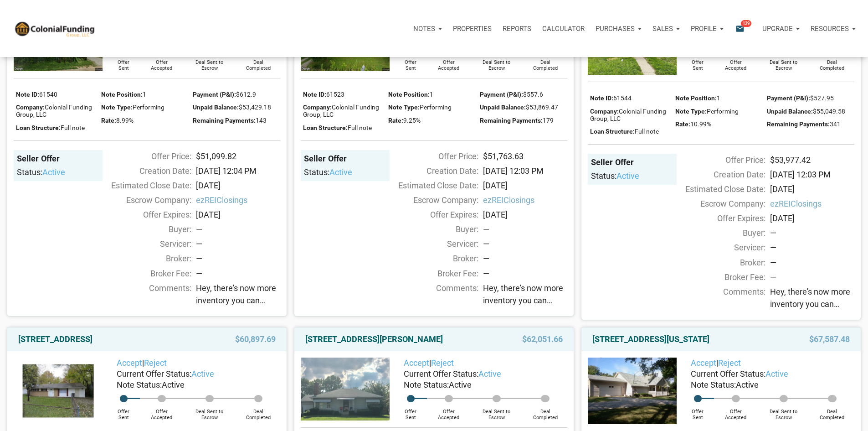
scroll to position [1201, 0]
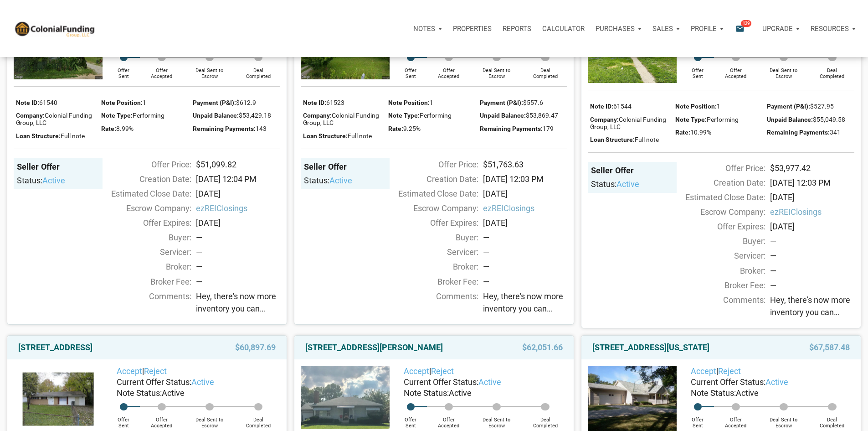
click at [700, 26] on link "Accept" at bounding box center [704, 22] width 26 height 10
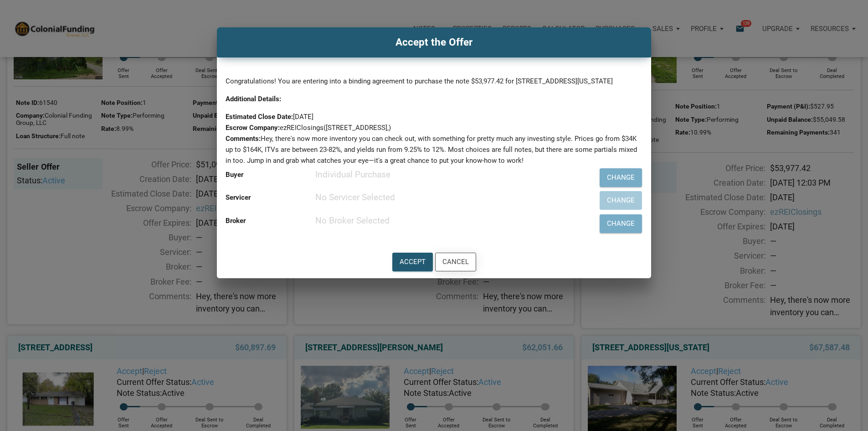
click at [468, 267] on div "Cancel" at bounding box center [455, 262] width 26 height 10
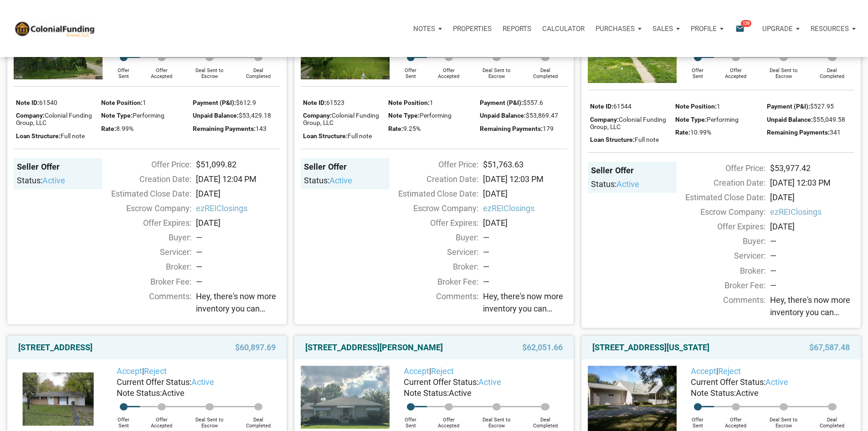
click at [413, 26] on link "Accept" at bounding box center [417, 22] width 26 height 10
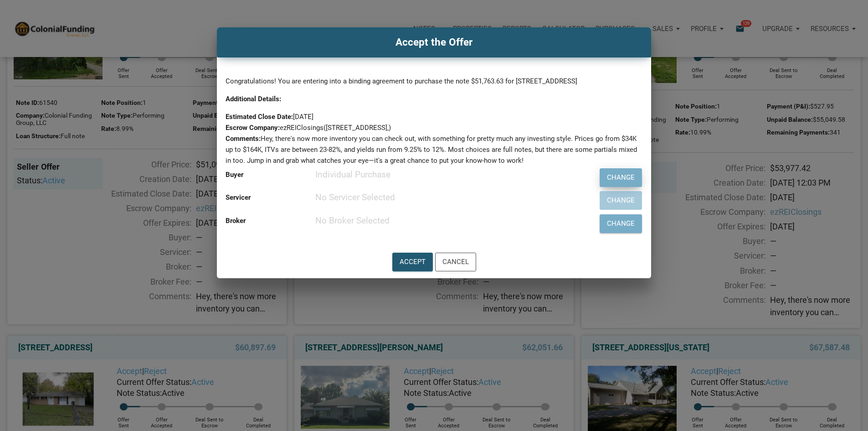
click at [607, 183] on div "Change" at bounding box center [621, 177] width 28 height 10
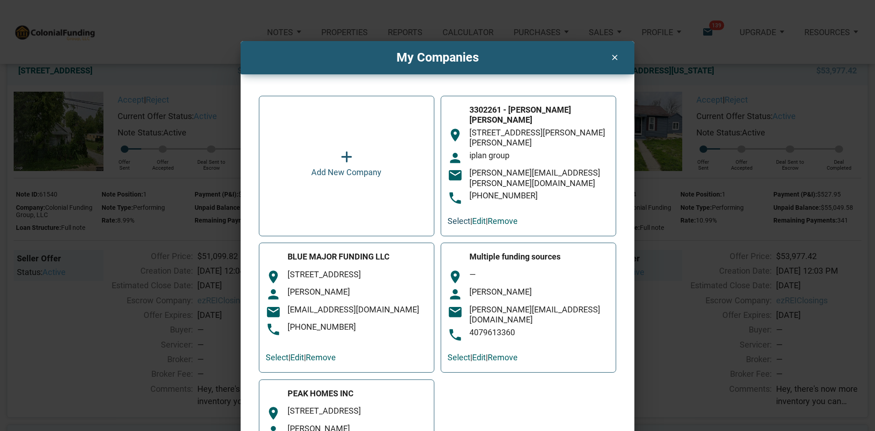
click at [454, 216] on link "Select" at bounding box center [458, 221] width 23 height 10
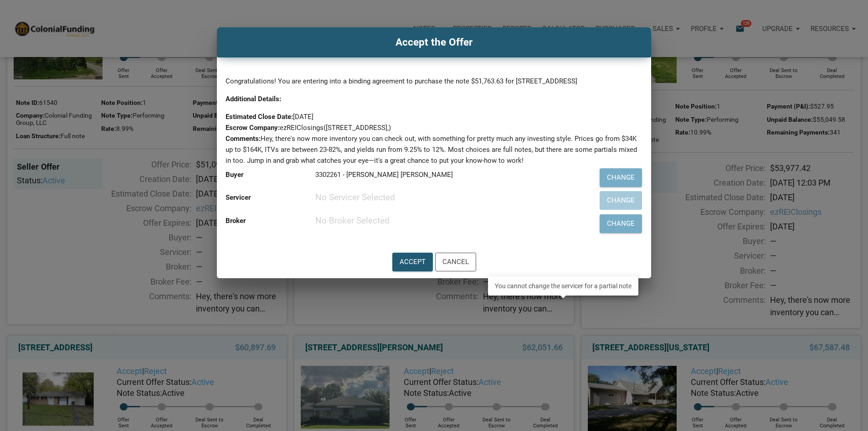
click at [566, 212] on div "Change" at bounding box center [599, 200] width 85 height 23
click at [607, 229] on div "Change" at bounding box center [621, 223] width 28 height 10
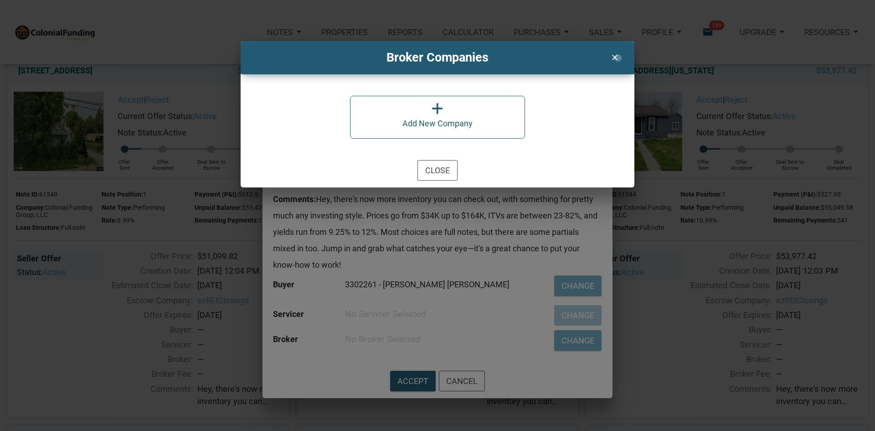
click at [617, 58] on icon "clear" at bounding box center [614, 56] width 11 height 12
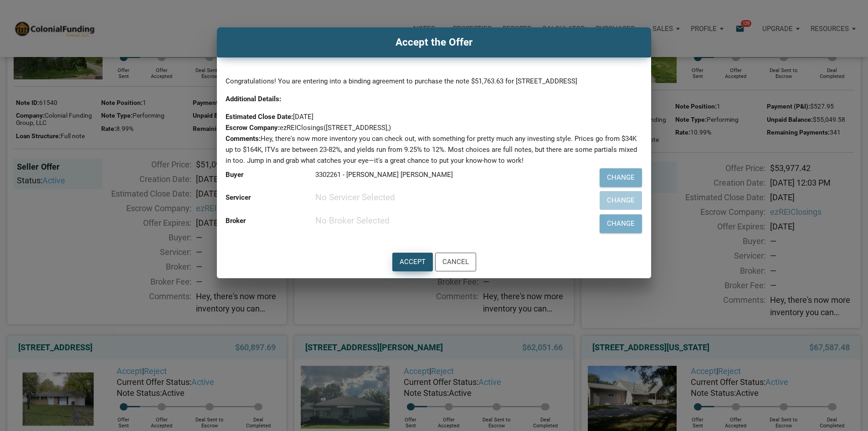
click at [405, 267] on div "Accept" at bounding box center [413, 262] width 26 height 10
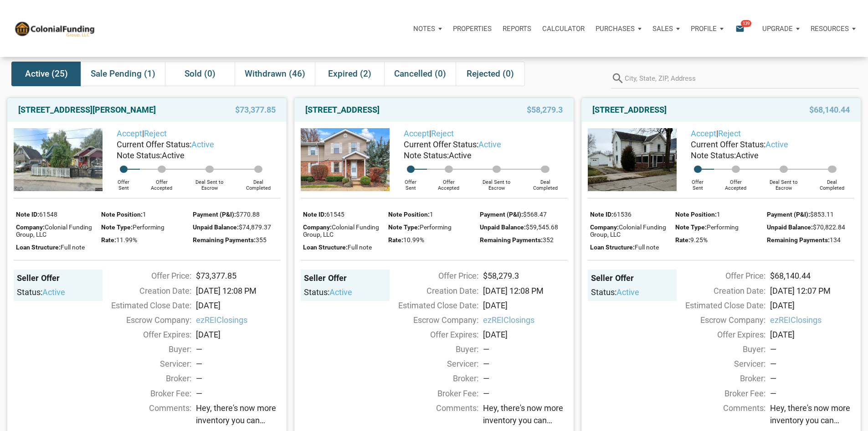
scroll to position [0, 0]
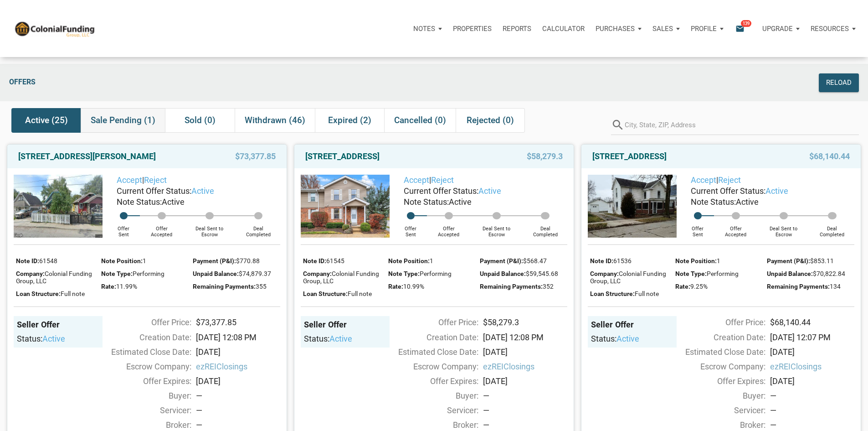
click at [133, 126] on span "Sale Pending (1)" at bounding box center [123, 120] width 65 height 11
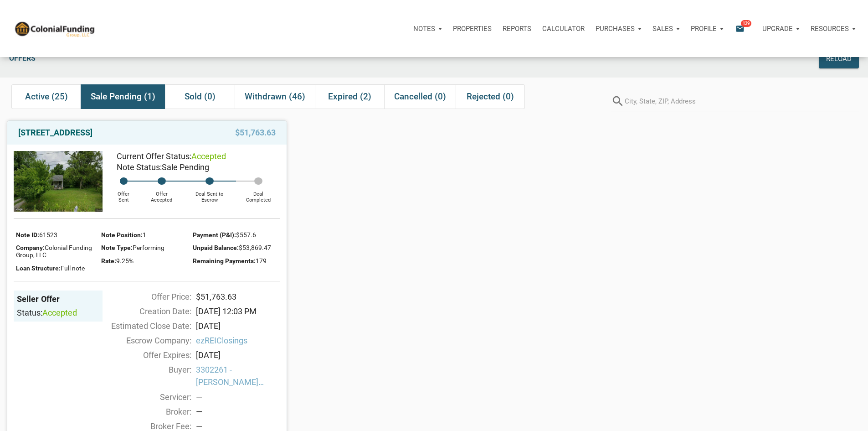
scroll to position [46, 0]
